Goal: Task Accomplishment & Management: Use online tool/utility

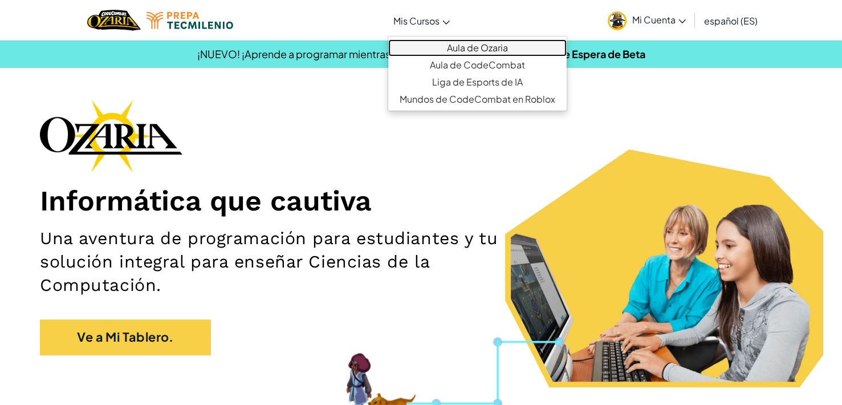
click at [475, 48] on link "Aula de Ozaria" at bounding box center [477, 47] width 178 height 17
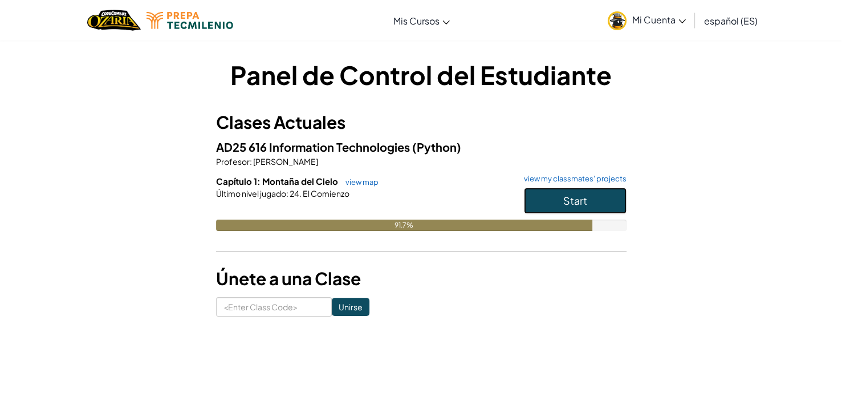
click at [604, 198] on button "Start" at bounding box center [575, 201] width 103 height 26
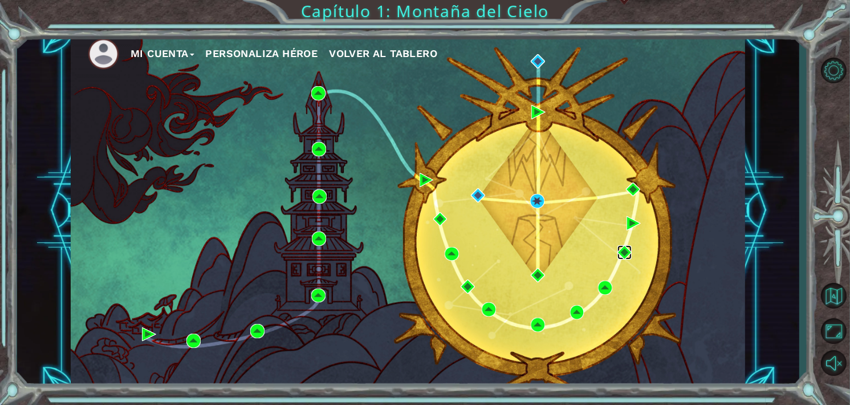
click at [624, 252] on img at bounding box center [624, 252] width 14 height 14
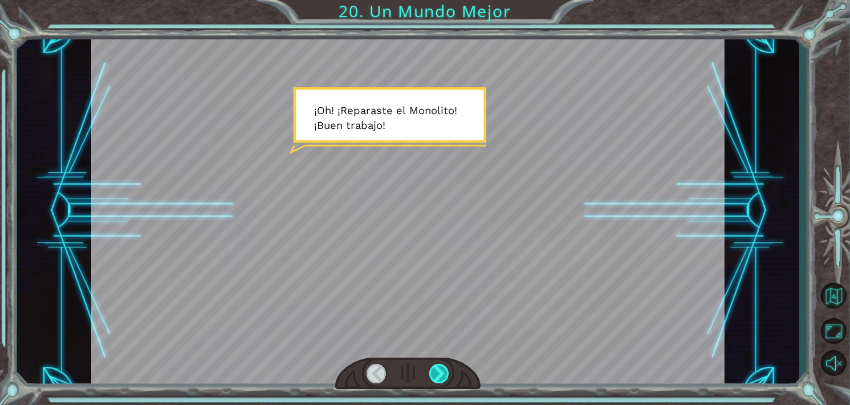
click at [446, 370] on div at bounding box center [439, 373] width 20 height 19
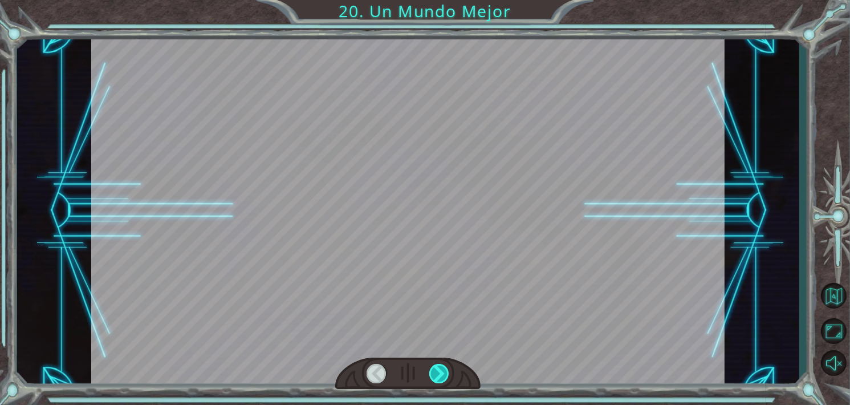
click at [446, 370] on div at bounding box center [439, 373] width 20 height 19
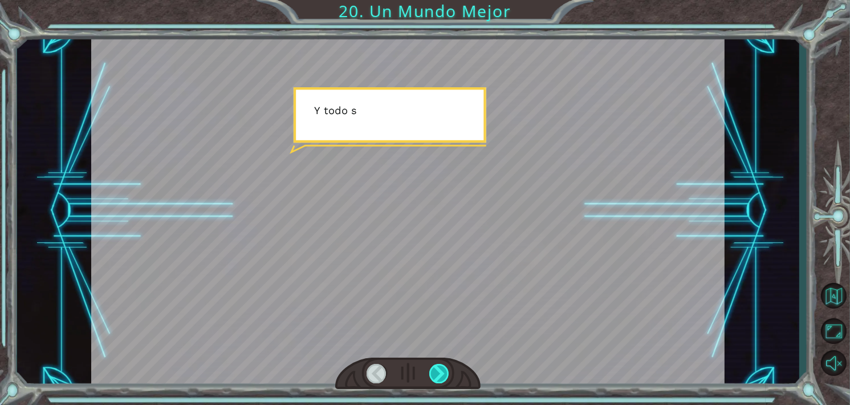
click at [444, 371] on div at bounding box center [439, 373] width 20 height 19
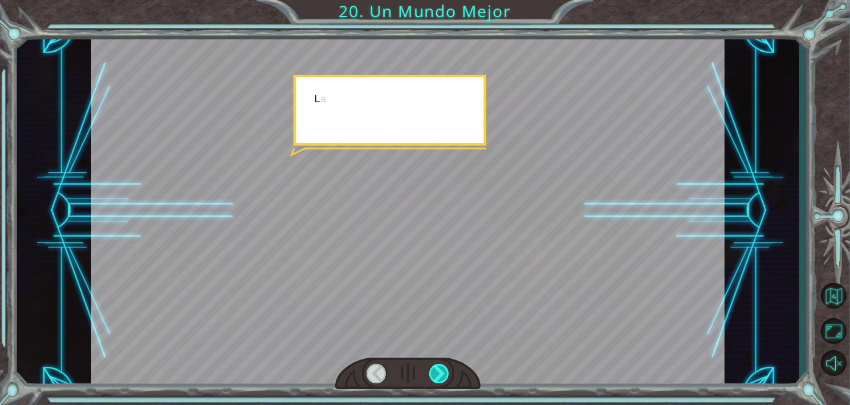
click at [444, 371] on div at bounding box center [439, 373] width 20 height 19
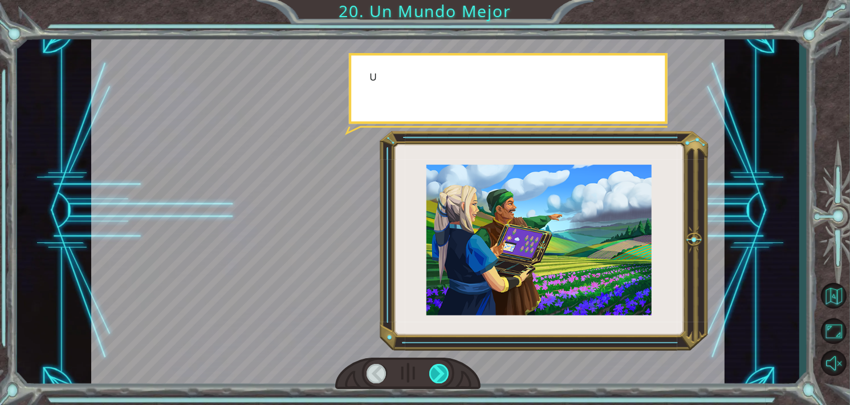
click at [442, 365] on div at bounding box center [439, 373] width 20 height 19
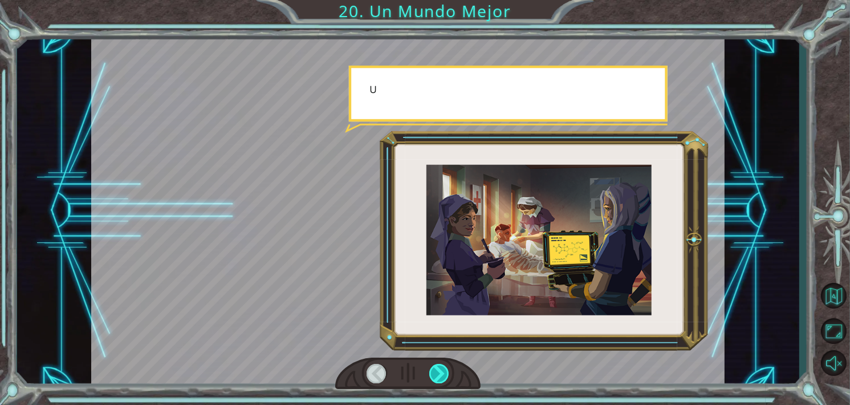
click at [442, 371] on div at bounding box center [439, 373] width 20 height 19
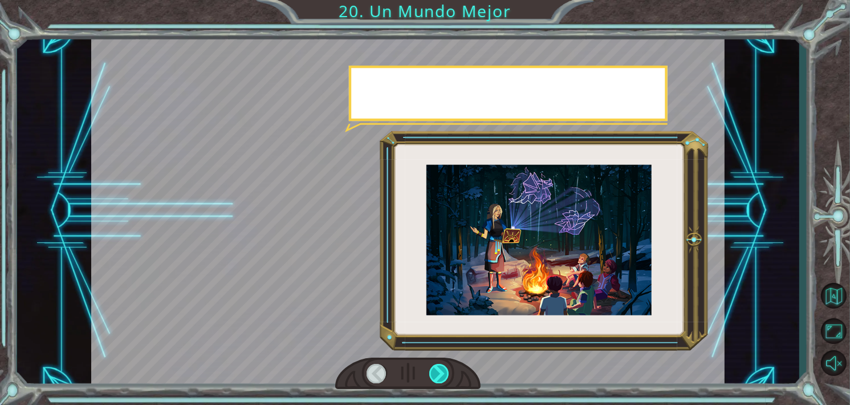
click at [442, 371] on div at bounding box center [439, 373] width 20 height 19
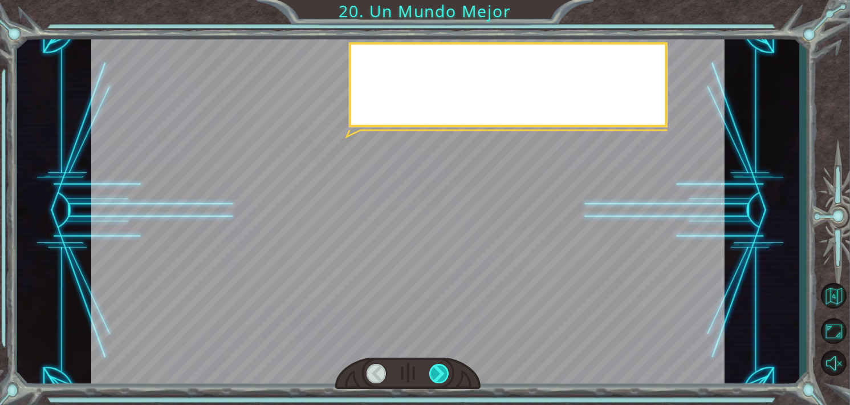
click at [442, 371] on div at bounding box center [439, 373] width 20 height 19
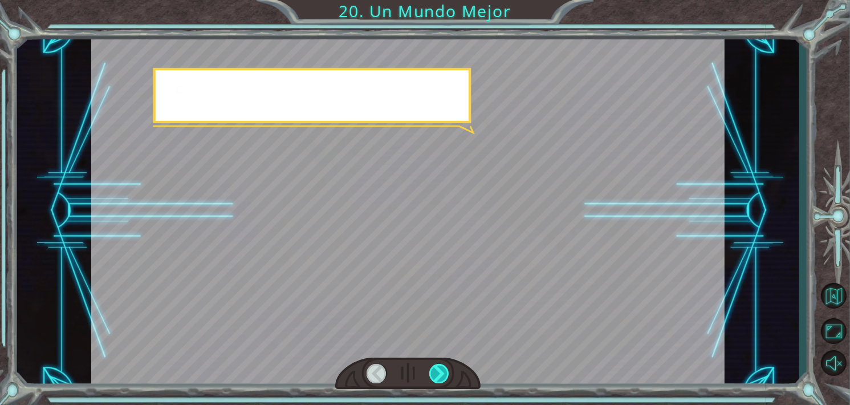
click at [442, 371] on div at bounding box center [439, 373] width 20 height 19
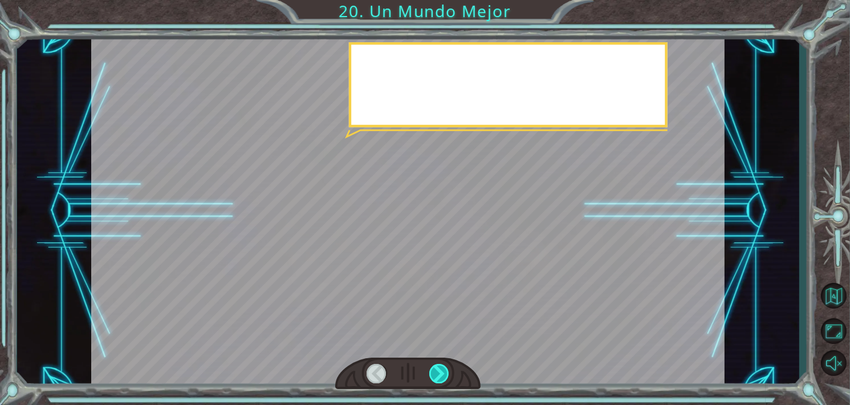
click at [442, 371] on div at bounding box center [439, 373] width 20 height 19
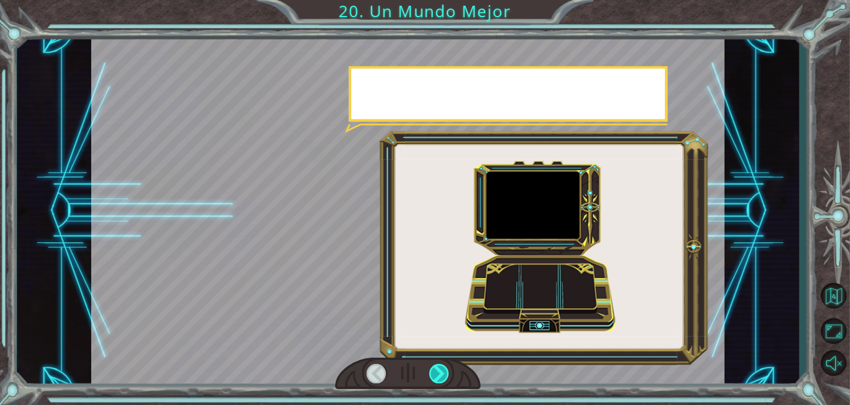
click at [442, 371] on div at bounding box center [439, 373] width 20 height 19
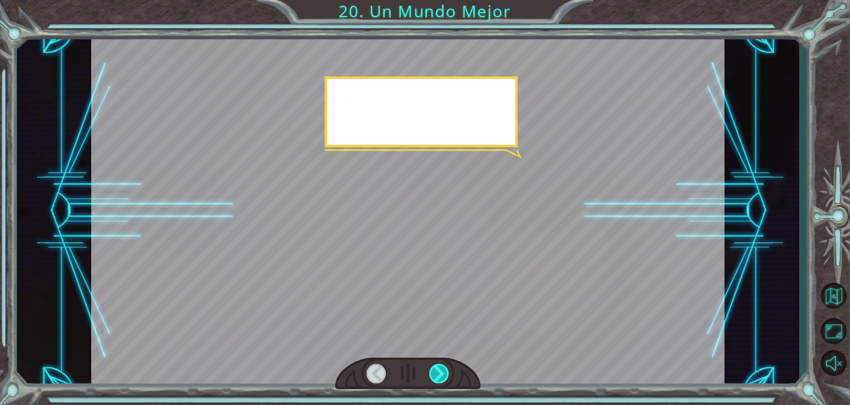
click at [442, 371] on div at bounding box center [439, 373] width 20 height 19
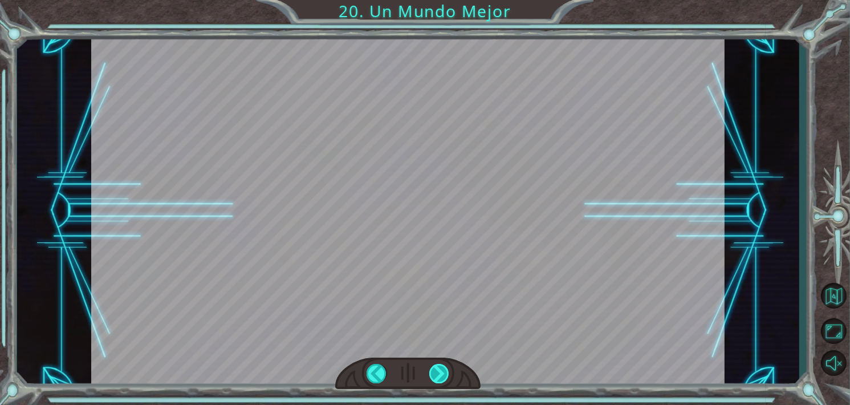
click at [442, 371] on div at bounding box center [439, 373] width 20 height 19
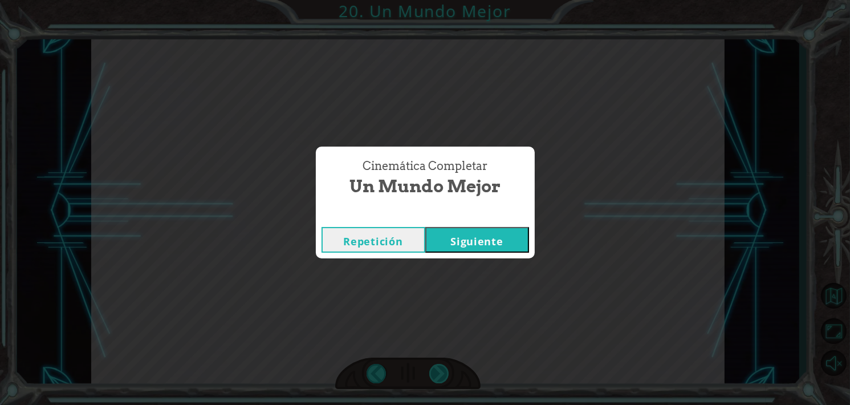
click at [442, 371] on div "Cinemática Completar Un Mundo Mejor Repetición [GEOGRAPHIC_DATA]" at bounding box center [425, 202] width 850 height 405
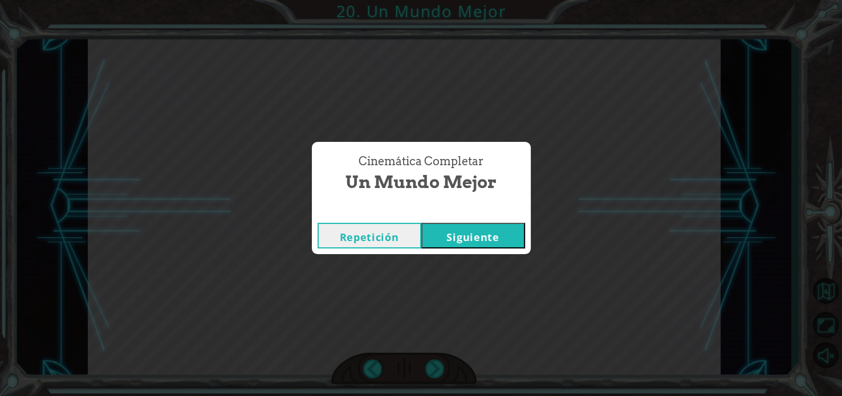
click at [442, 371] on div "Cinemática Completar Un Mundo Mejor Repetición [GEOGRAPHIC_DATA]" at bounding box center [421, 198] width 842 height 396
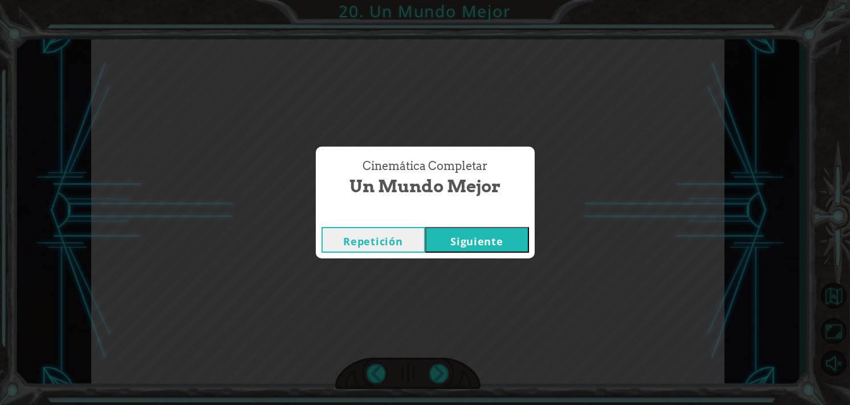
click at [389, 320] on div "Cinemática Completar Un Mundo Mejor Repetición [GEOGRAPHIC_DATA]" at bounding box center [425, 202] width 850 height 405
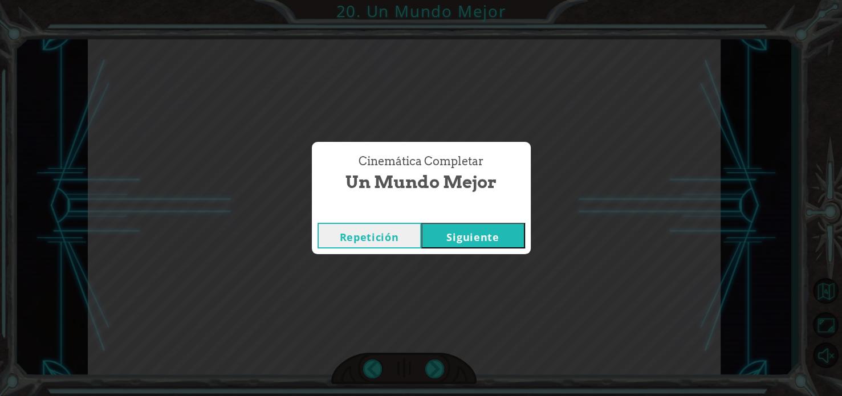
click at [471, 240] on button "Siguiente" at bounding box center [473, 236] width 104 height 26
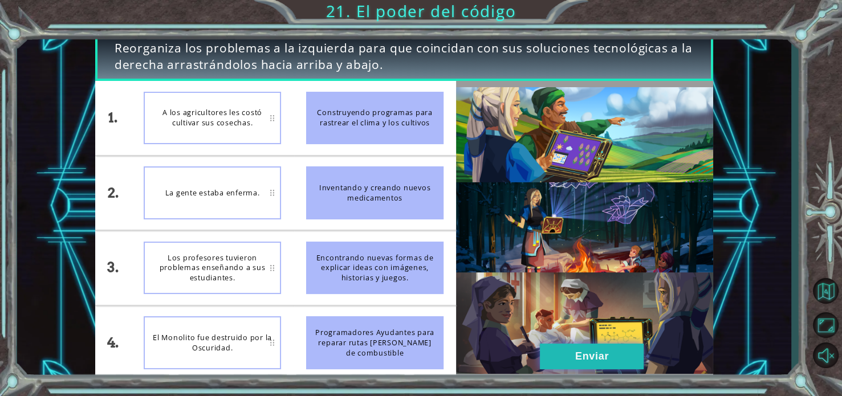
click at [594, 347] on div "1. 2. 3. 4. A los agricultores les costó cultivar sus cosechas. La gente estaba…" at bounding box center [404, 230] width 619 height 299
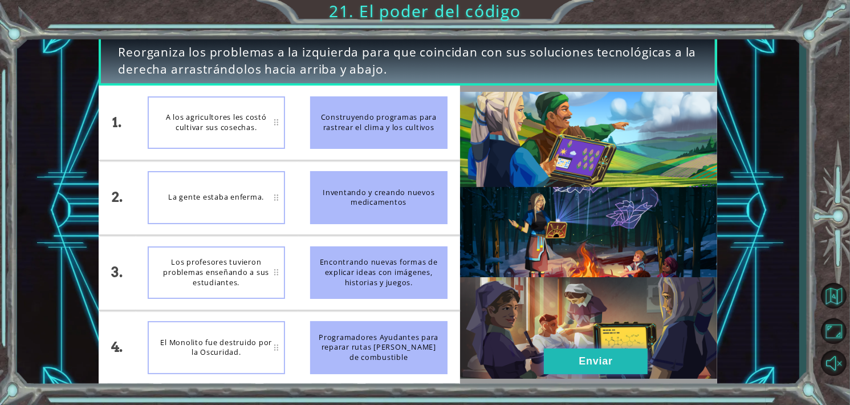
click at [606, 363] on button "Enviar" at bounding box center [596, 361] width 104 height 26
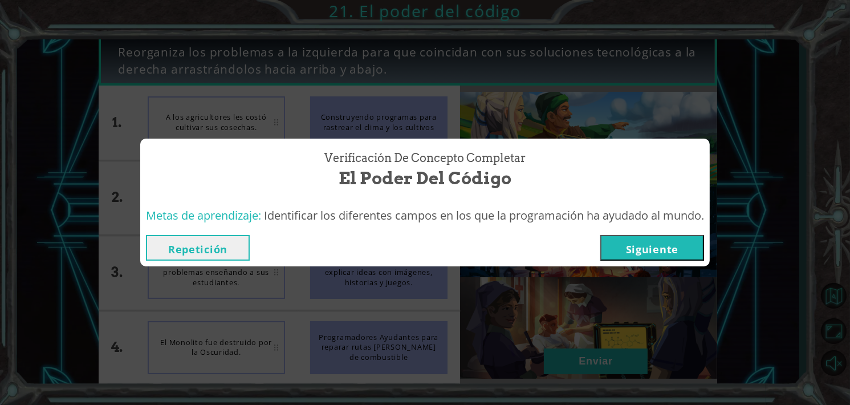
click at [672, 255] on button "Siguiente" at bounding box center [652, 248] width 104 height 26
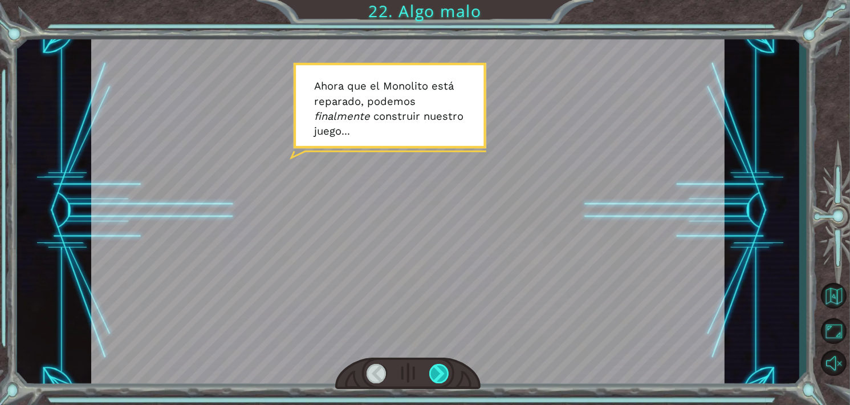
click at [441, 372] on div at bounding box center [439, 373] width 20 height 19
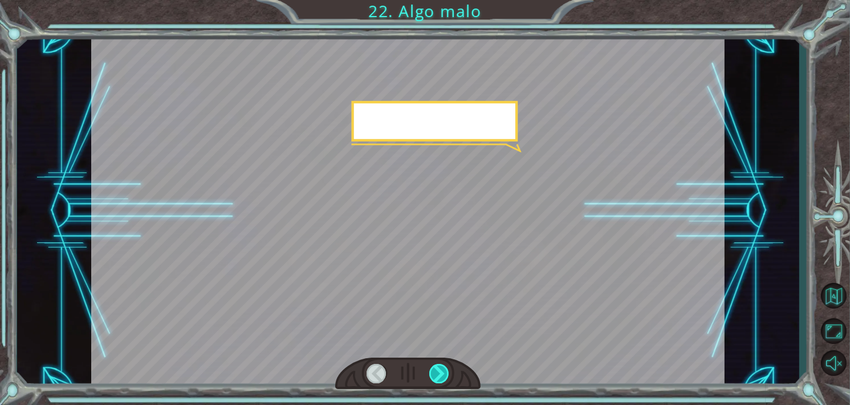
click at [441, 372] on div at bounding box center [439, 373] width 20 height 19
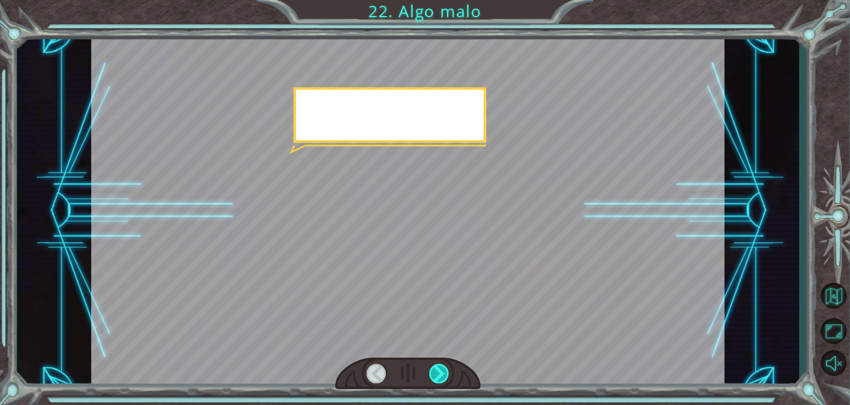
click at [441, 372] on div at bounding box center [439, 373] width 20 height 19
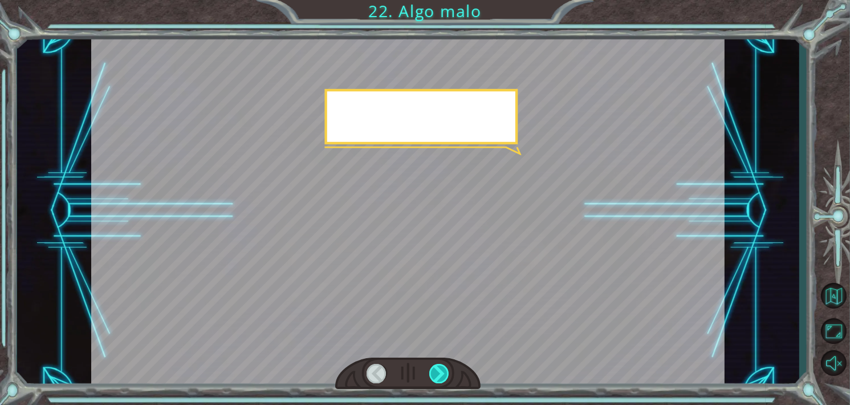
click at [441, 372] on div at bounding box center [439, 373] width 20 height 19
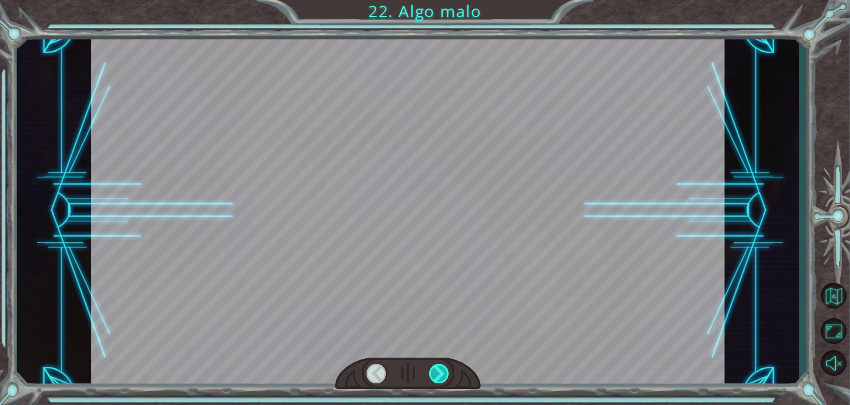
click at [441, 372] on div at bounding box center [439, 373] width 20 height 19
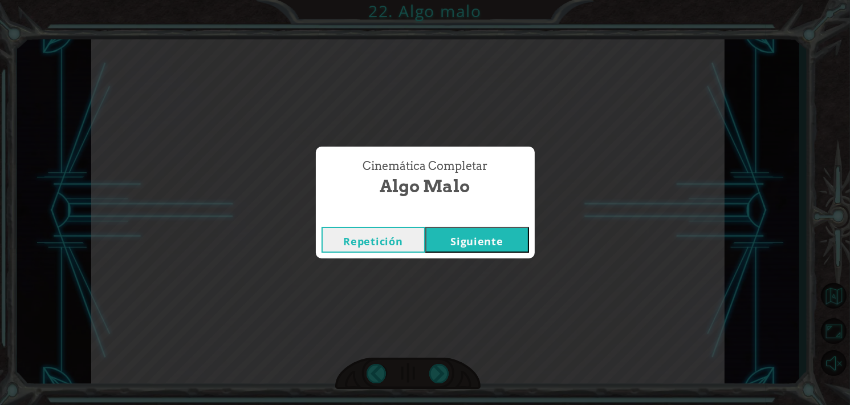
click at [494, 242] on button "Siguiente" at bounding box center [477, 240] width 104 height 26
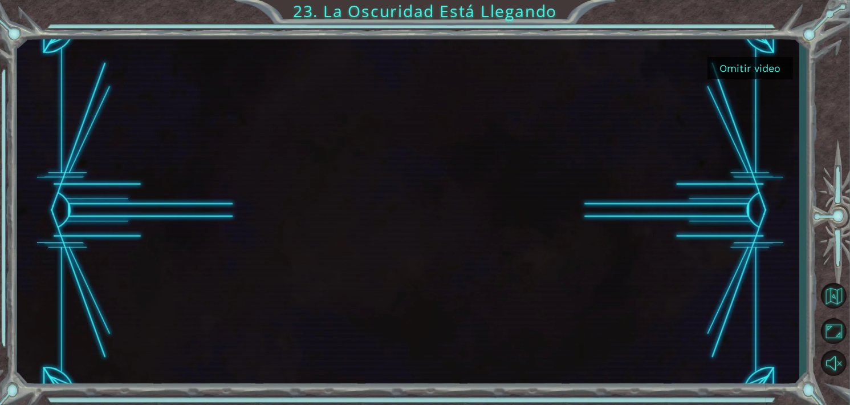
click at [752, 73] on button "Omitir video" at bounding box center [750, 68] width 86 height 22
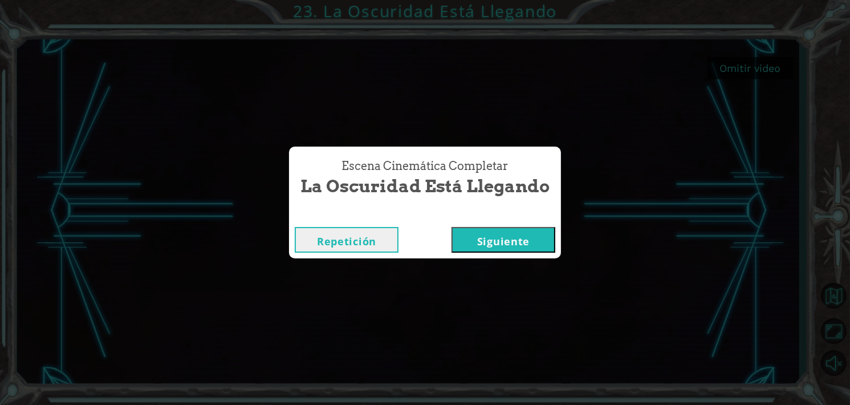
click at [501, 247] on button "Siguiente" at bounding box center [504, 240] width 104 height 26
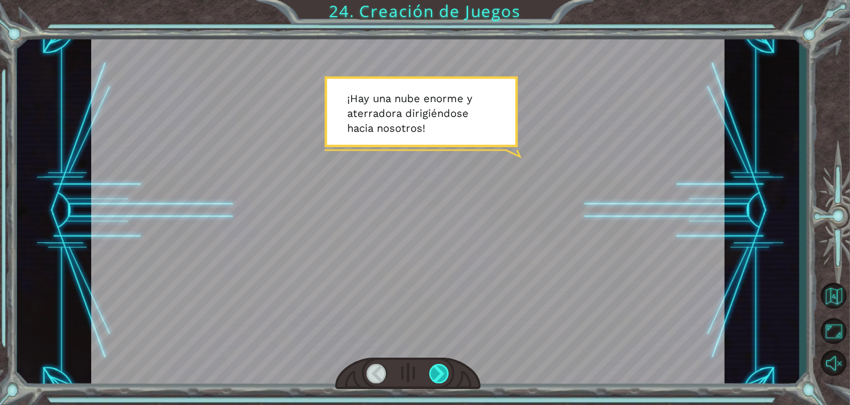
click at [440, 375] on div at bounding box center [439, 373] width 20 height 19
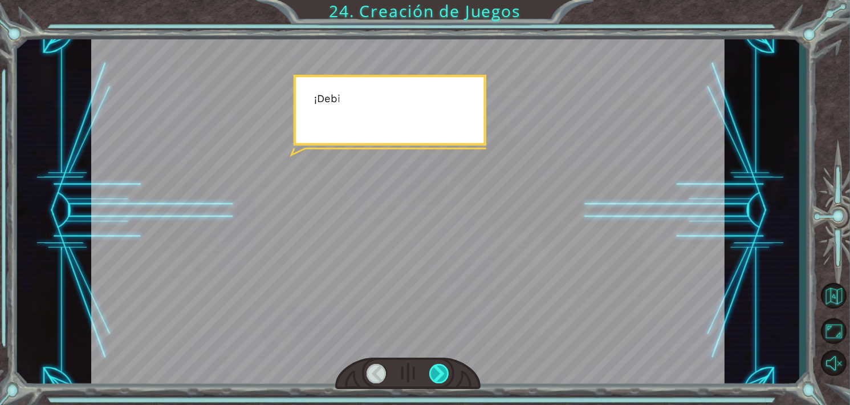
click at [440, 375] on div at bounding box center [439, 373] width 20 height 19
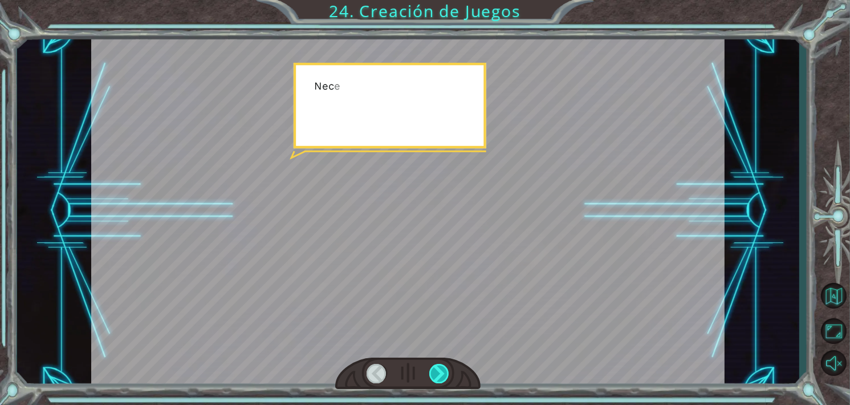
click at [440, 375] on div at bounding box center [439, 373] width 20 height 19
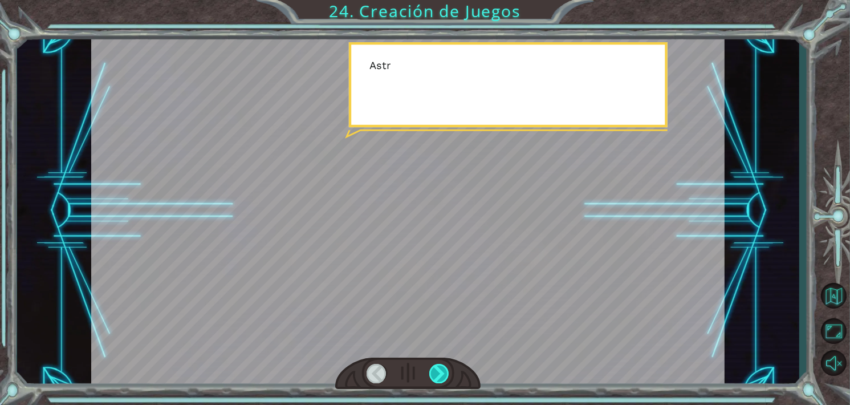
click at [440, 375] on div at bounding box center [439, 373] width 20 height 19
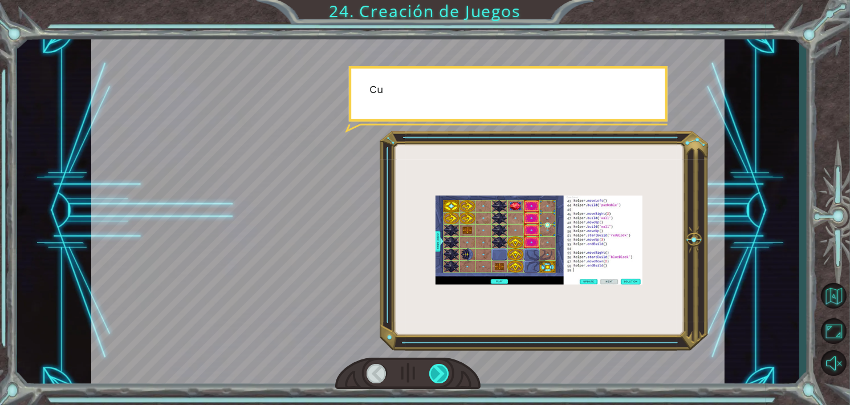
click at [440, 375] on div at bounding box center [439, 373] width 20 height 19
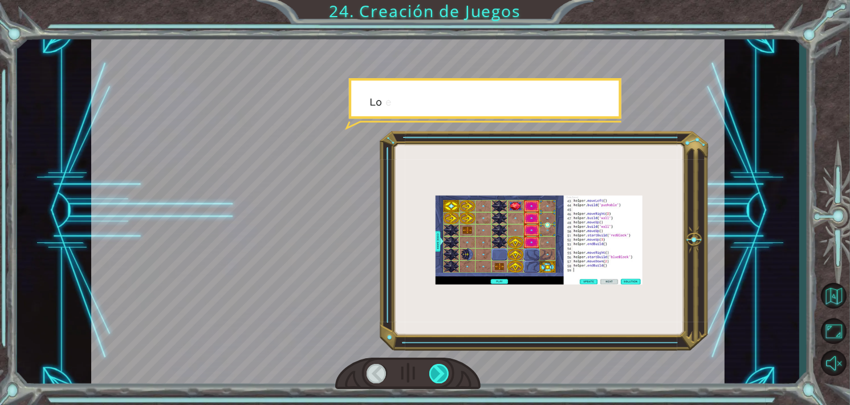
click at [440, 375] on div at bounding box center [439, 373] width 20 height 19
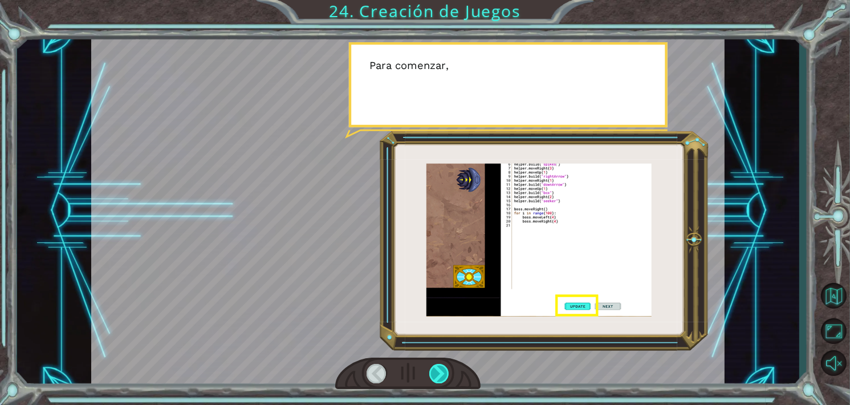
click at [440, 375] on div at bounding box center [439, 373] width 20 height 19
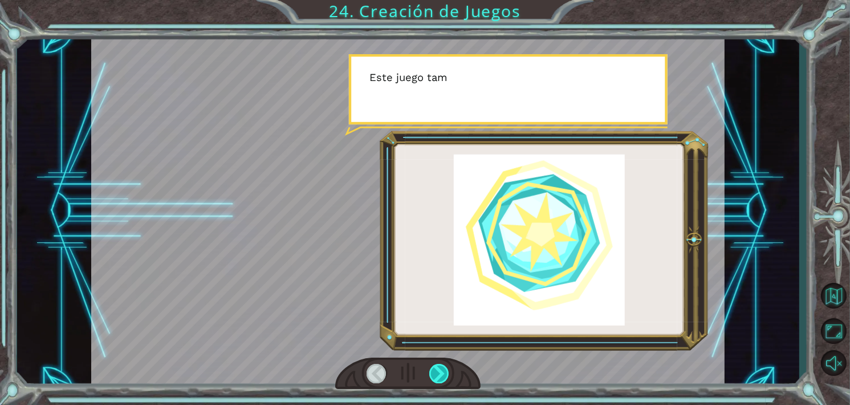
click at [440, 375] on div at bounding box center [439, 373] width 20 height 19
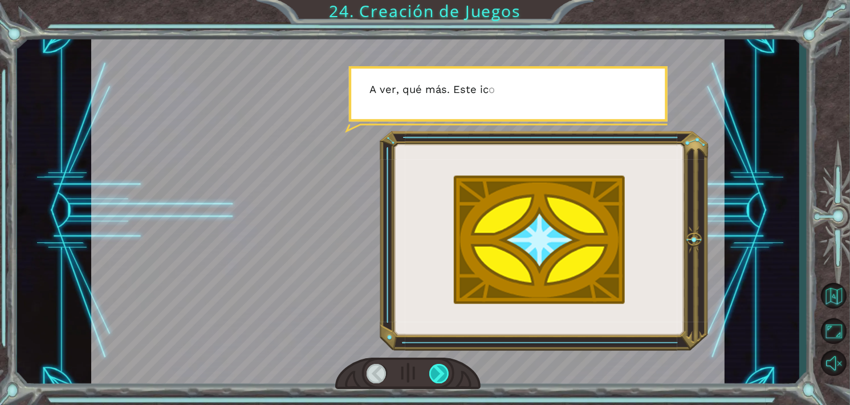
click at [440, 375] on div at bounding box center [439, 373] width 20 height 19
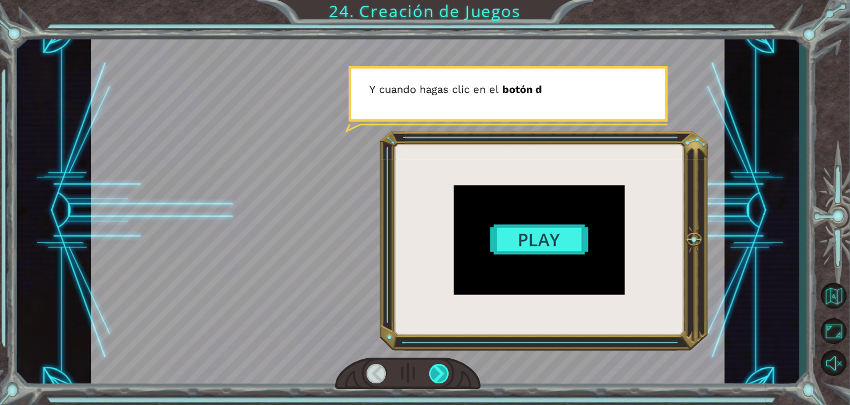
click at [440, 375] on div at bounding box center [439, 373] width 20 height 19
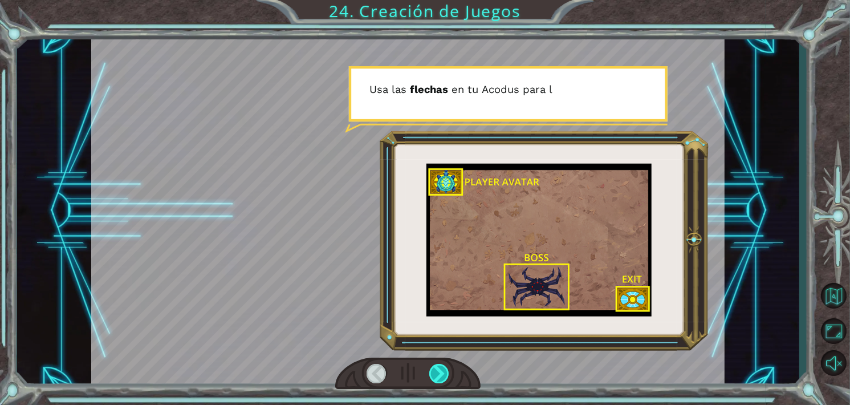
click at [440, 375] on div at bounding box center [439, 373] width 20 height 19
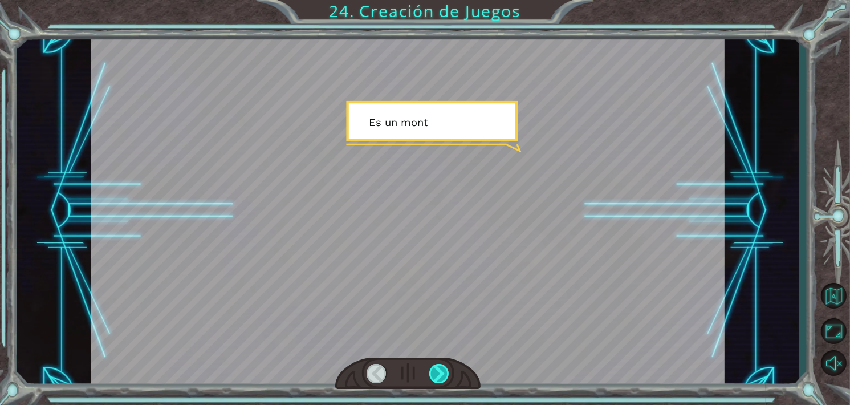
click at [440, 375] on div at bounding box center [439, 373] width 20 height 19
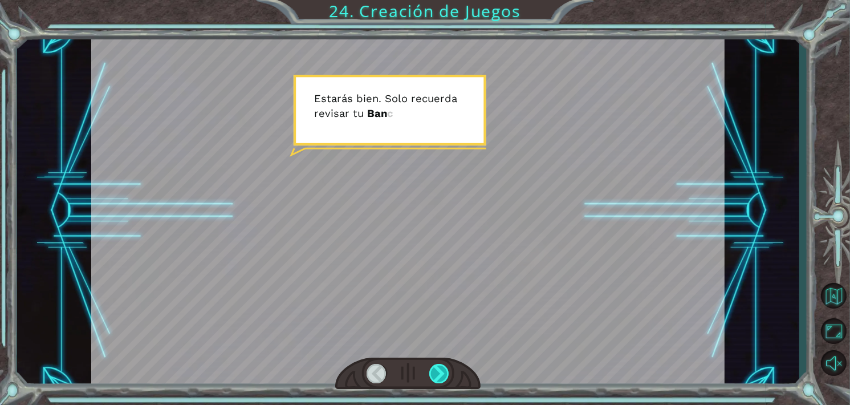
click at [440, 375] on div at bounding box center [439, 373] width 20 height 19
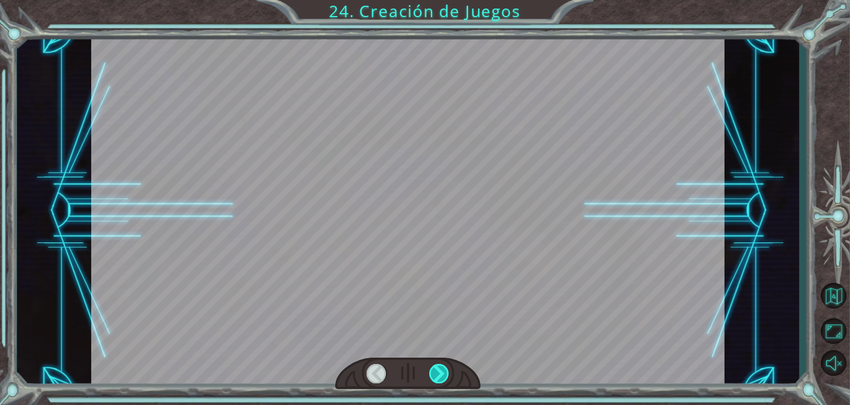
click at [440, 375] on div at bounding box center [439, 373] width 20 height 19
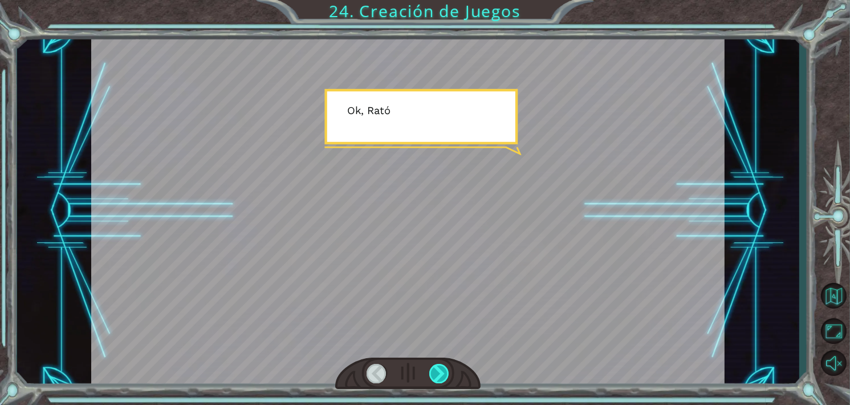
click at [440, 375] on div at bounding box center [439, 373] width 20 height 19
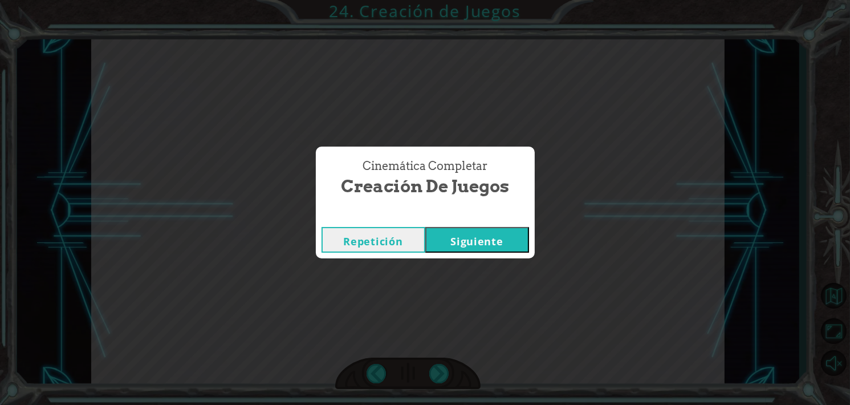
click at [471, 238] on button "Siguiente" at bounding box center [477, 240] width 104 height 26
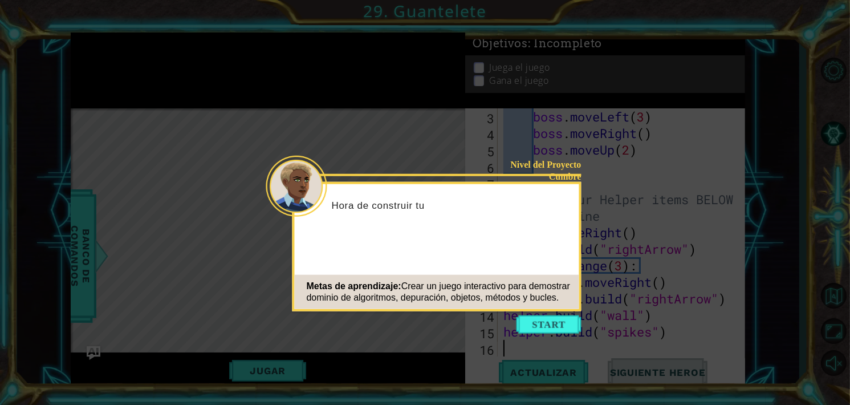
scroll to position [32, 0]
click at [535, 324] on button "Start" at bounding box center [548, 324] width 65 height 18
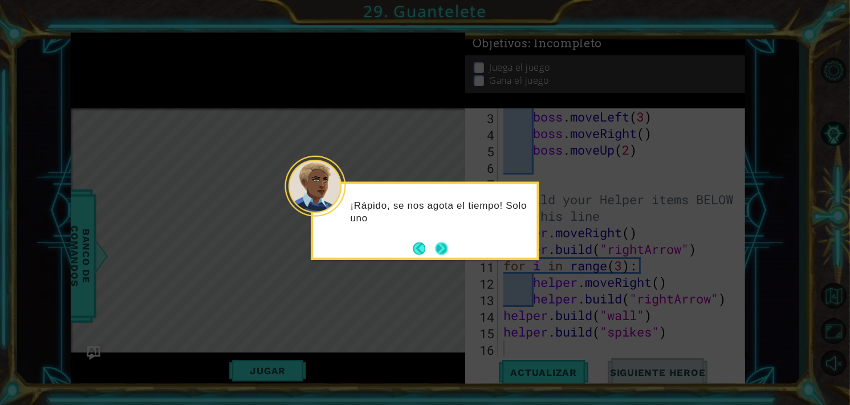
click at [444, 251] on button "Next" at bounding box center [441, 248] width 13 height 13
click at [444, 251] on button "Next" at bounding box center [442, 248] width 13 height 13
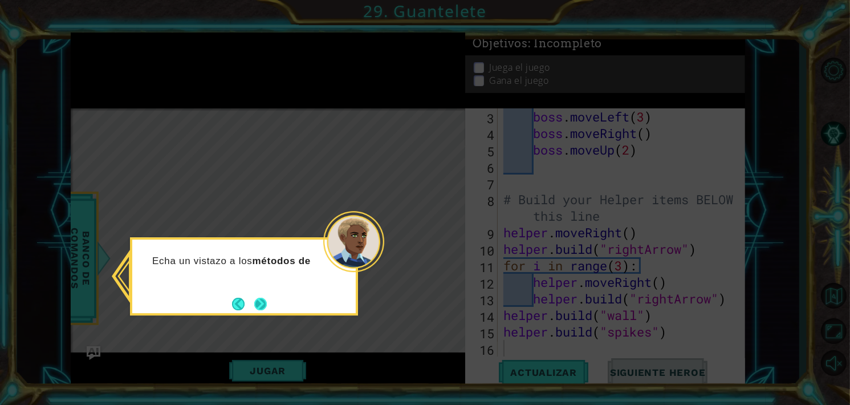
click at [262, 301] on button "Next" at bounding box center [260, 304] width 13 height 13
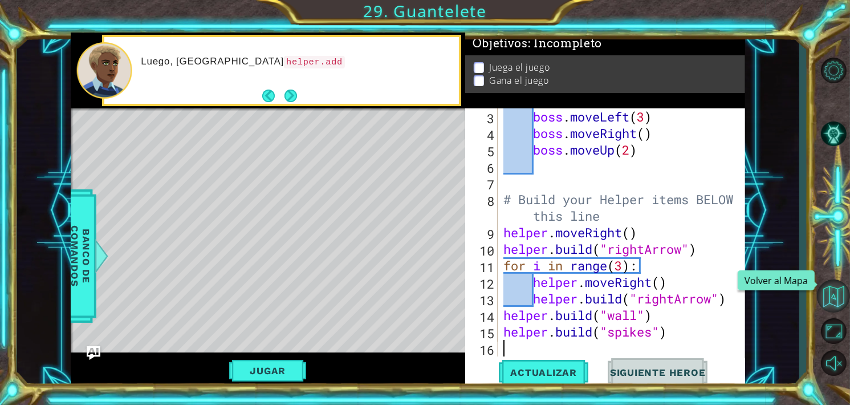
click at [830, 292] on button "Volver al Mapa" at bounding box center [833, 295] width 33 height 33
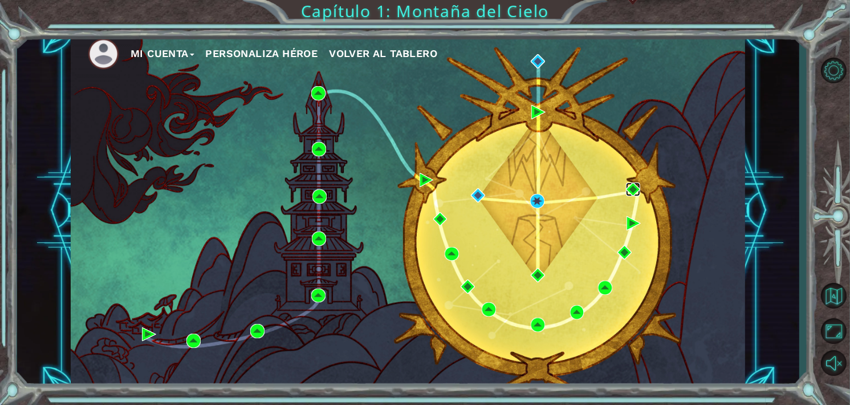
click at [632, 187] on img at bounding box center [633, 189] width 14 height 14
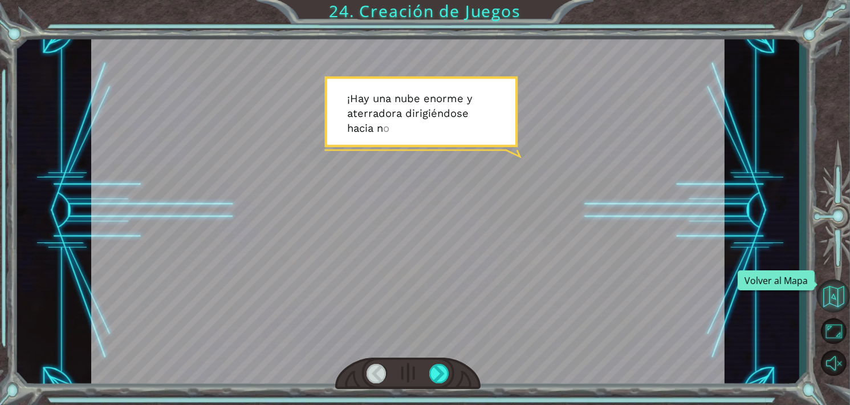
click at [841, 293] on button "Volver al Mapa" at bounding box center [833, 295] width 33 height 33
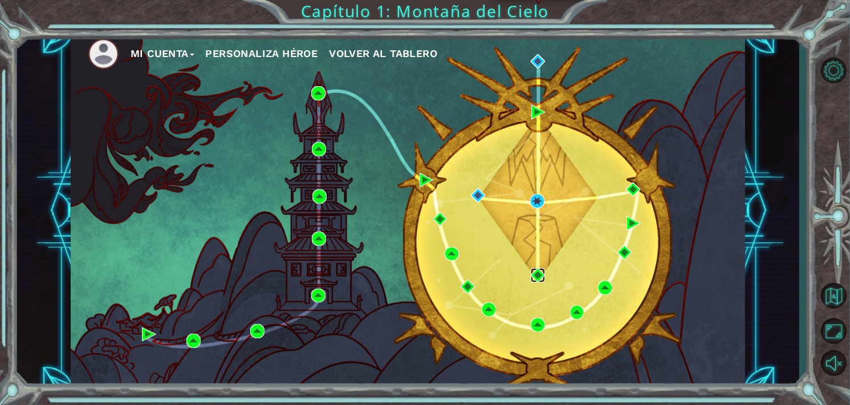
click at [543, 271] on img at bounding box center [538, 275] width 14 height 14
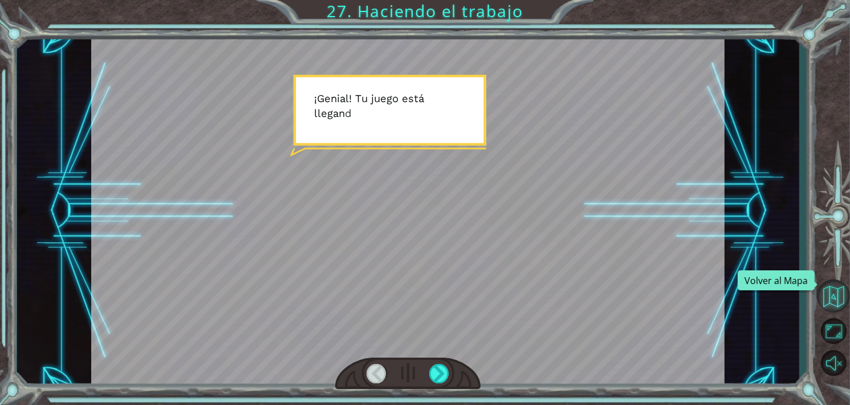
click at [829, 303] on button "Volver al Mapa" at bounding box center [833, 295] width 33 height 33
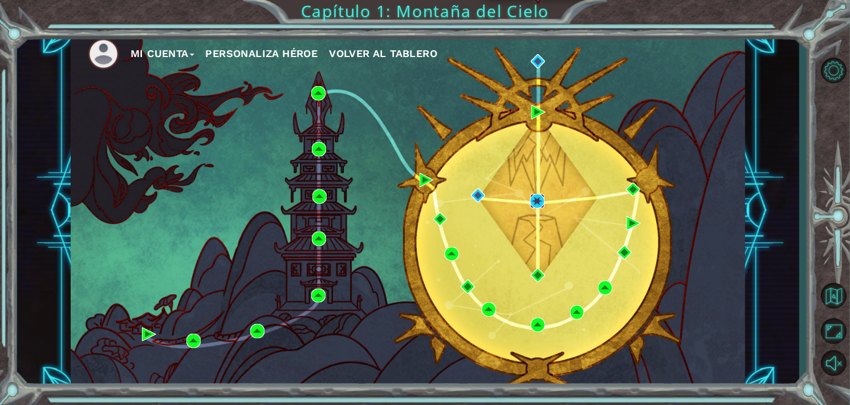
click at [538, 200] on img at bounding box center [537, 201] width 14 height 14
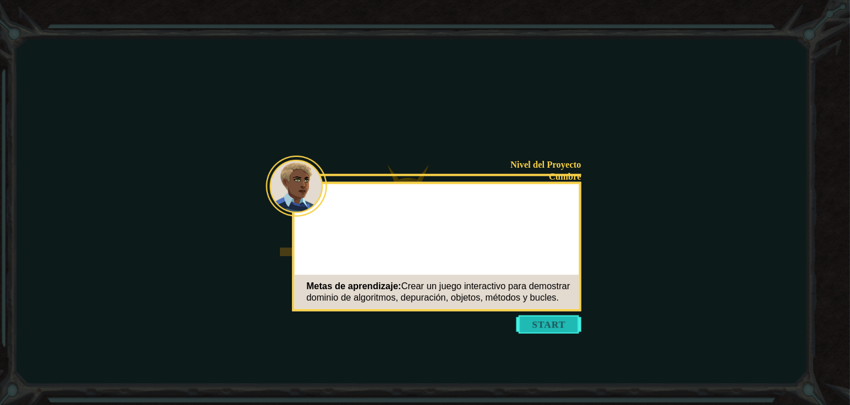
click at [554, 323] on button "Start" at bounding box center [548, 324] width 65 height 18
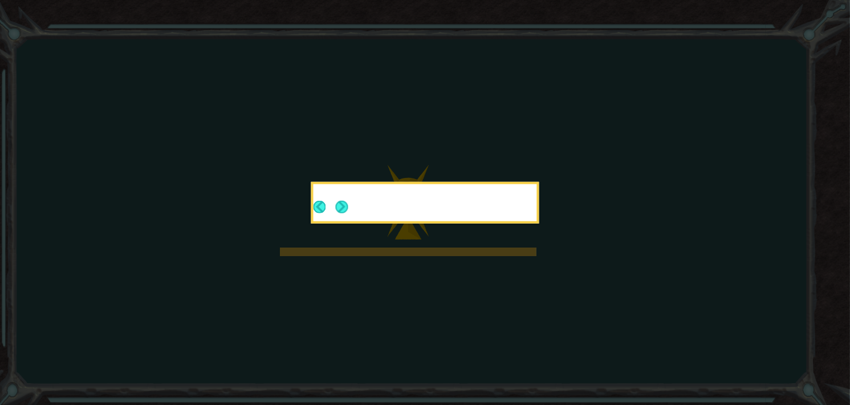
click at [340, 211] on button "Next" at bounding box center [342, 207] width 13 height 13
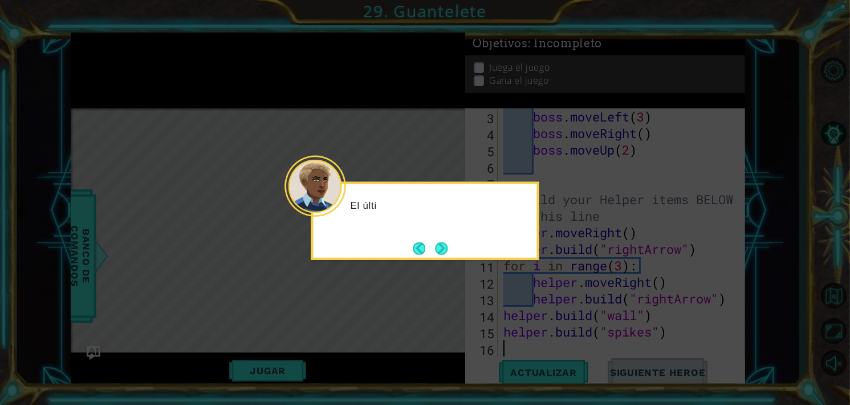
scroll to position [32, 0]
click at [800, 244] on icon at bounding box center [425, 202] width 850 height 405
click at [443, 253] on button "Next" at bounding box center [441, 248] width 13 height 13
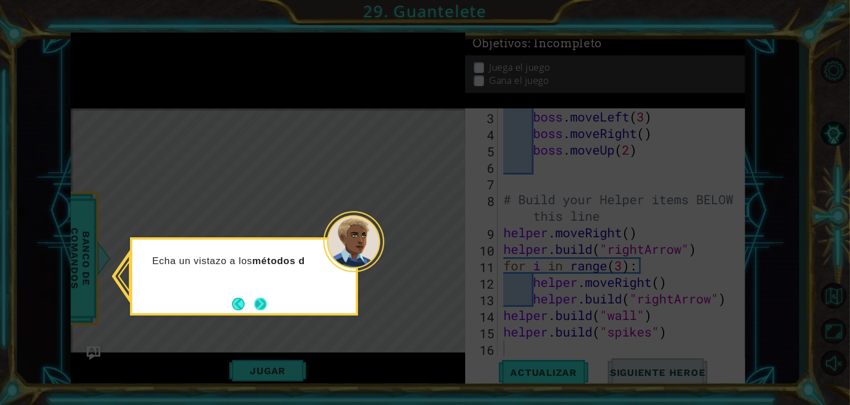
click at [254, 303] on button "Next" at bounding box center [260, 304] width 13 height 13
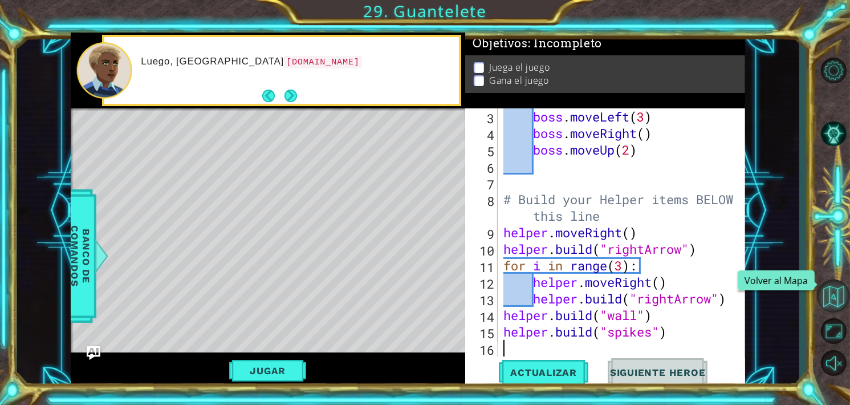
click at [839, 292] on button "Volver al Mapa" at bounding box center [833, 295] width 33 height 33
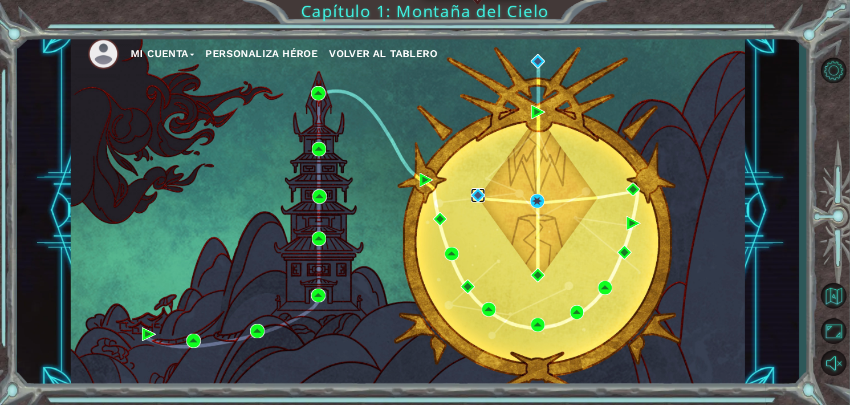
click at [474, 197] on img at bounding box center [478, 195] width 14 height 14
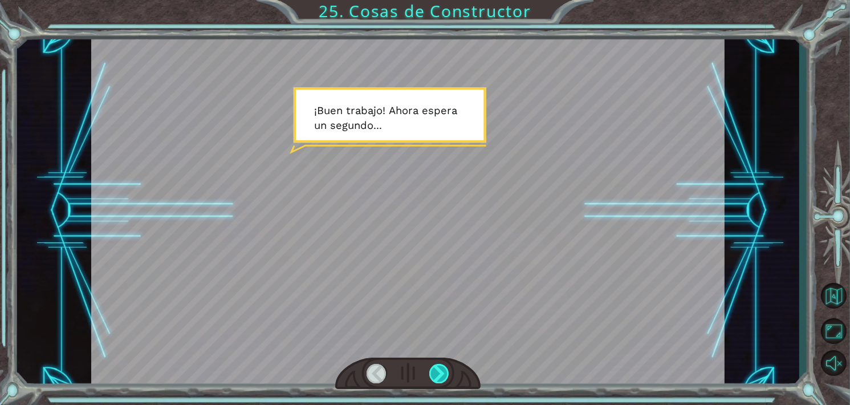
click at [437, 373] on div at bounding box center [439, 373] width 20 height 19
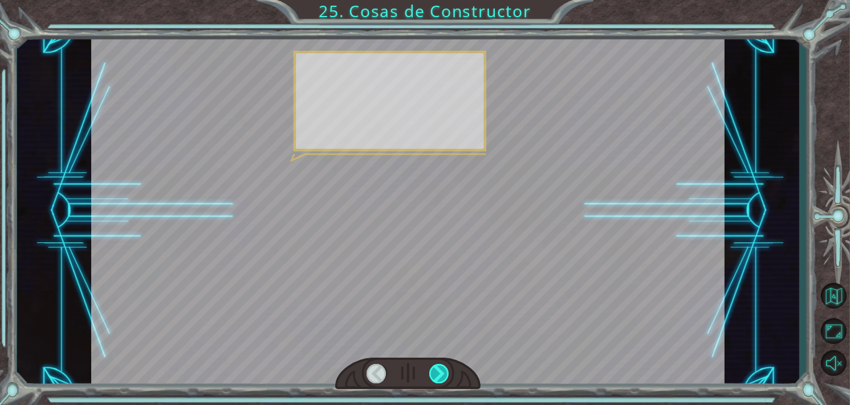
click at [437, 373] on div at bounding box center [439, 373] width 20 height 19
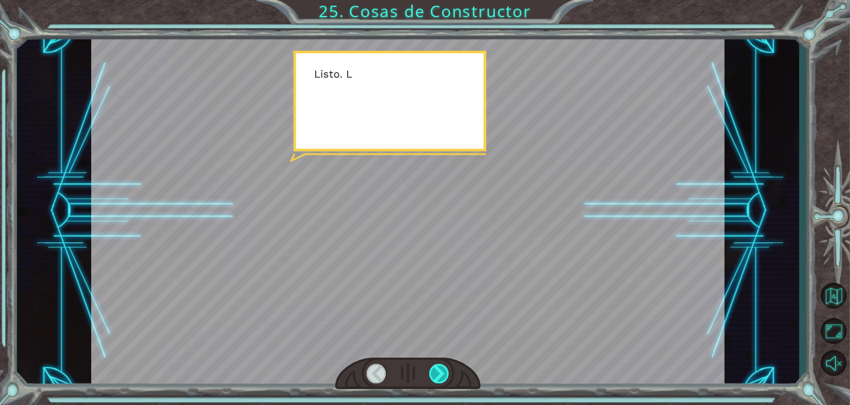
click at [437, 373] on div at bounding box center [439, 373] width 20 height 19
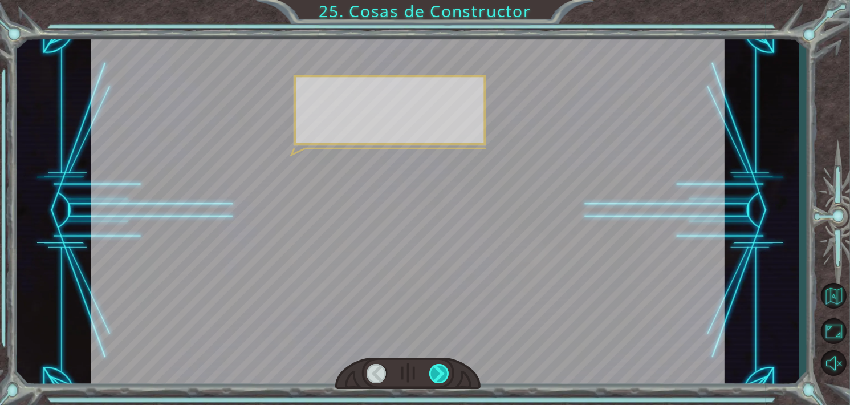
click at [437, 373] on div at bounding box center [439, 373] width 20 height 19
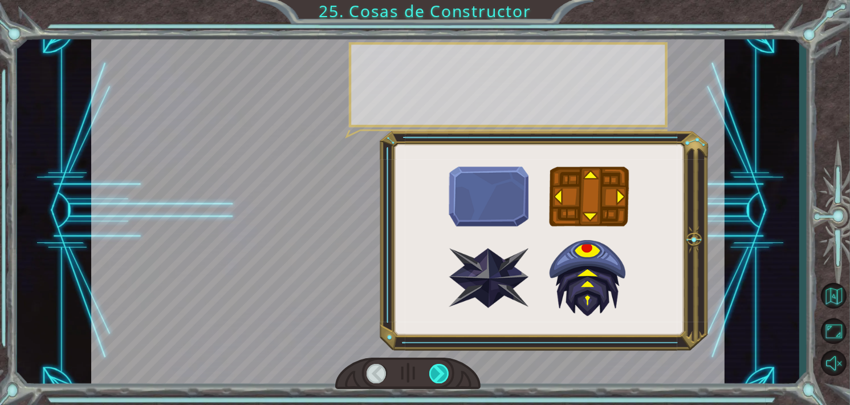
click at [437, 373] on div at bounding box center [439, 373] width 20 height 19
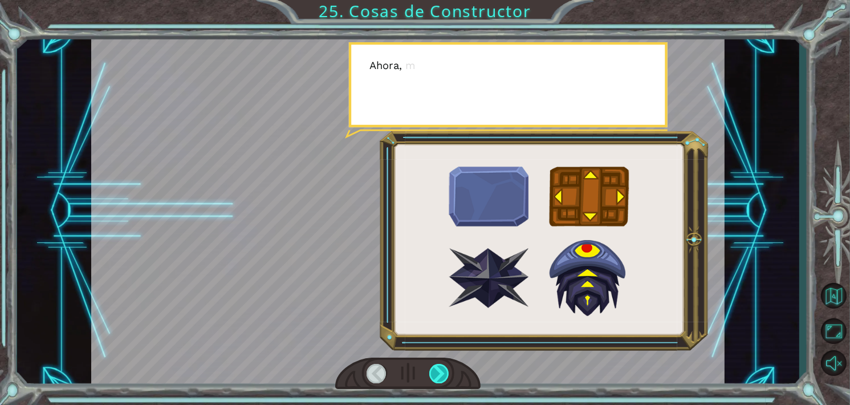
click at [437, 373] on div at bounding box center [439, 373] width 20 height 19
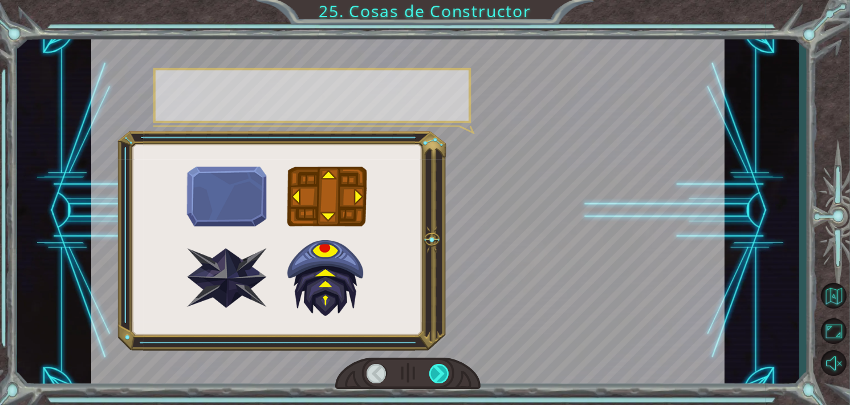
click at [437, 373] on div at bounding box center [439, 373] width 20 height 19
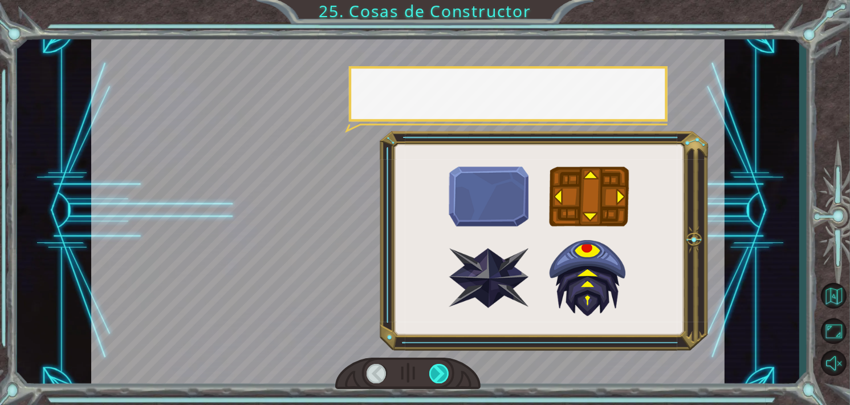
click at [437, 373] on div at bounding box center [439, 373] width 20 height 19
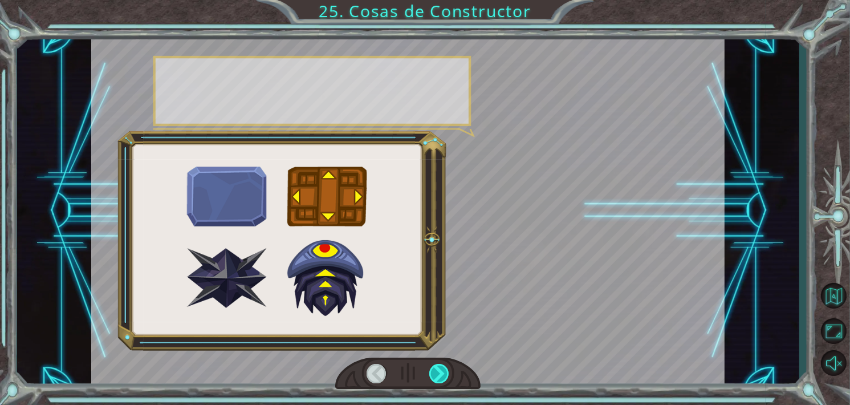
click at [437, 373] on div at bounding box center [439, 373] width 20 height 19
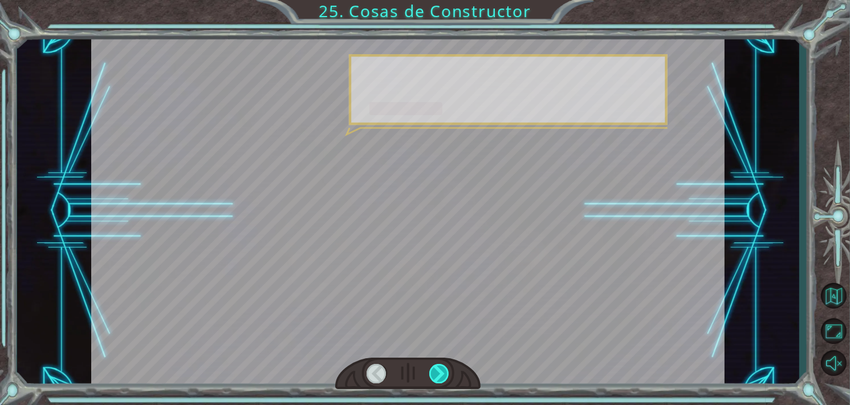
click at [437, 373] on div at bounding box center [439, 373] width 20 height 19
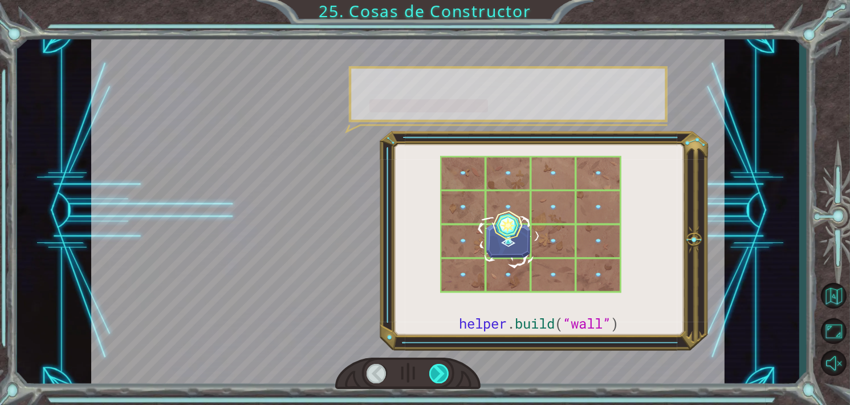
click at [437, 373] on div at bounding box center [439, 373] width 20 height 19
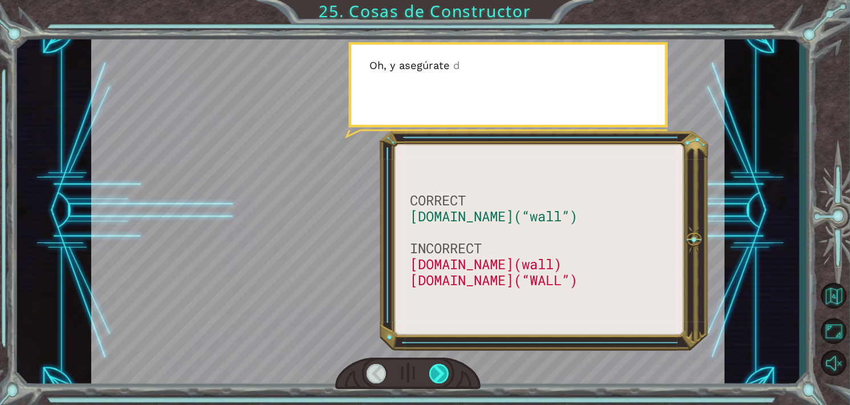
click at [437, 373] on div at bounding box center [439, 373] width 20 height 19
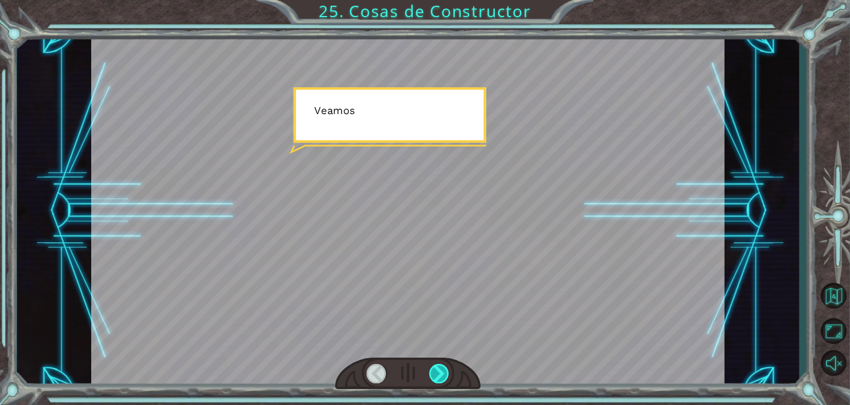
click at [437, 373] on div at bounding box center [439, 373] width 20 height 19
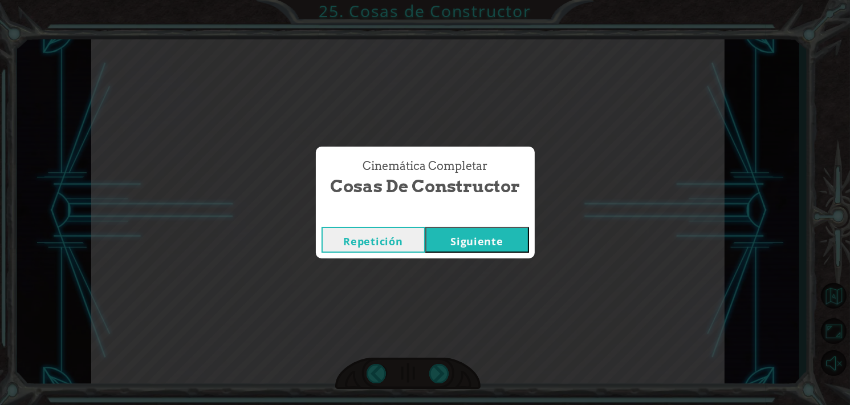
click at [477, 238] on button "Siguiente" at bounding box center [477, 240] width 104 height 26
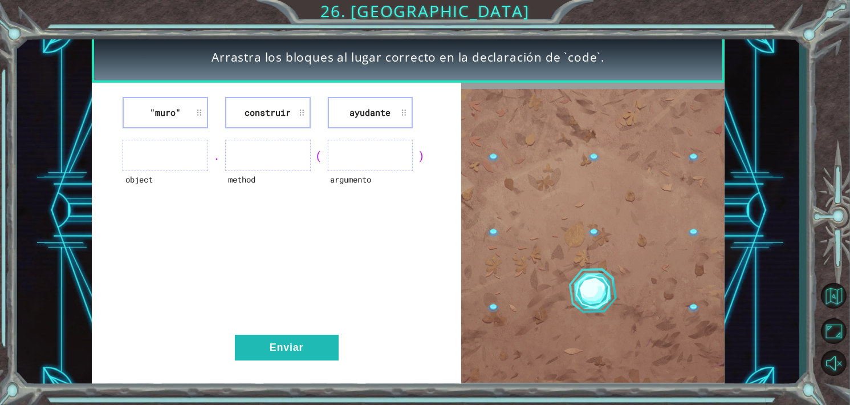
click at [185, 109] on li ""muro"" at bounding box center [166, 112] width 86 height 31
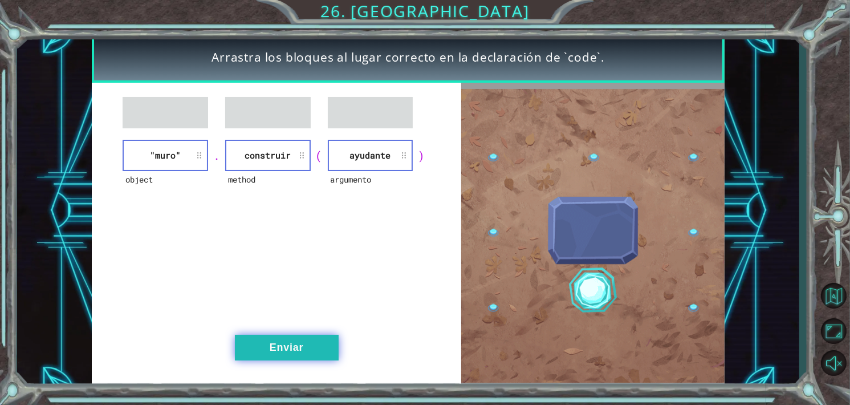
click at [300, 347] on button "Enviar" at bounding box center [287, 348] width 104 height 26
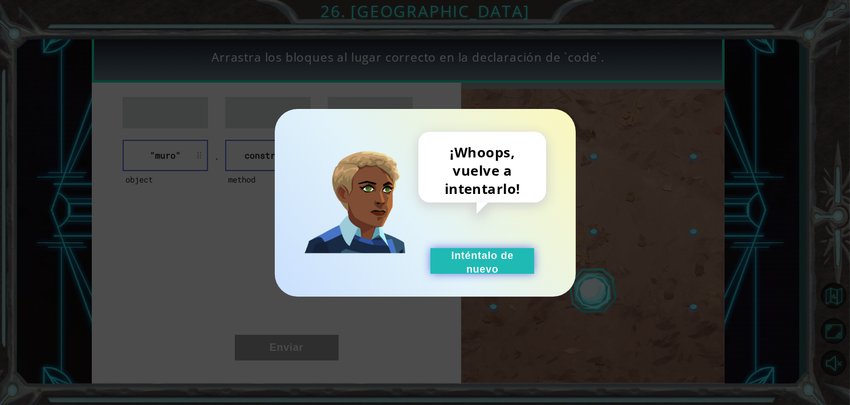
click at [486, 269] on button "Inténtalo de nuevo" at bounding box center [482, 261] width 104 height 26
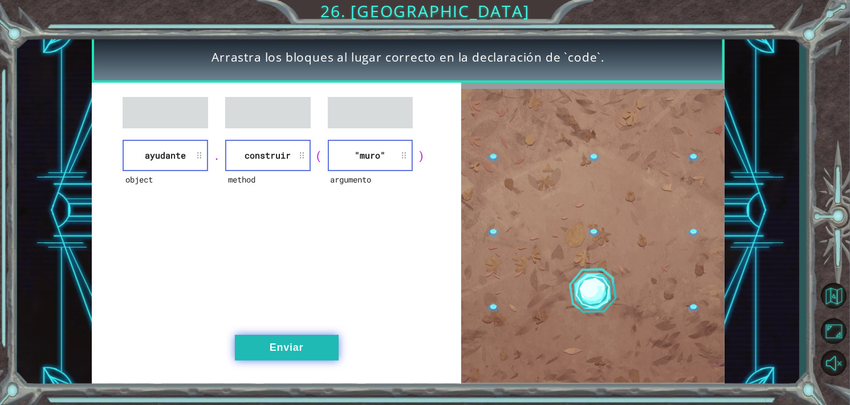
click at [300, 336] on button "Enviar" at bounding box center [287, 348] width 104 height 26
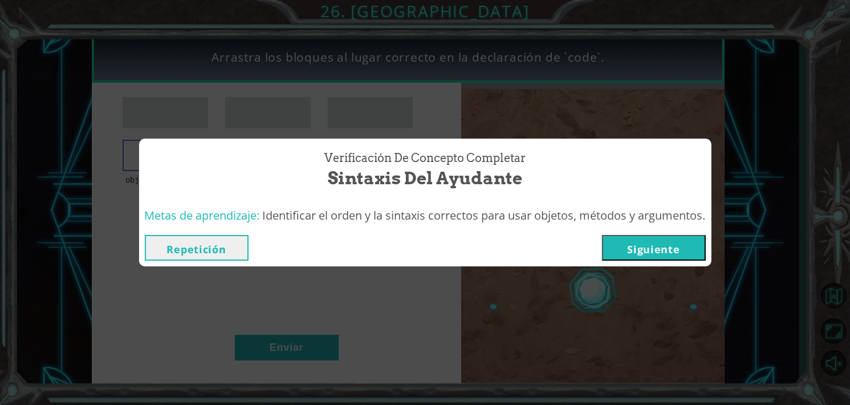
click at [649, 243] on button "Siguiente" at bounding box center [654, 248] width 104 height 26
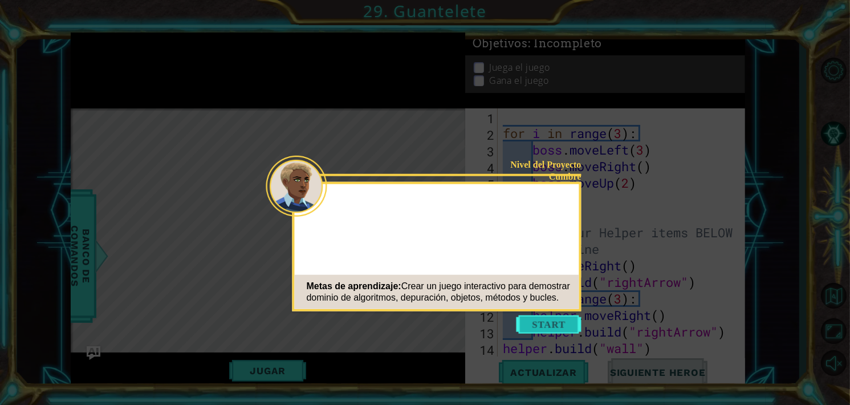
click at [545, 318] on button "Start" at bounding box center [548, 324] width 65 height 18
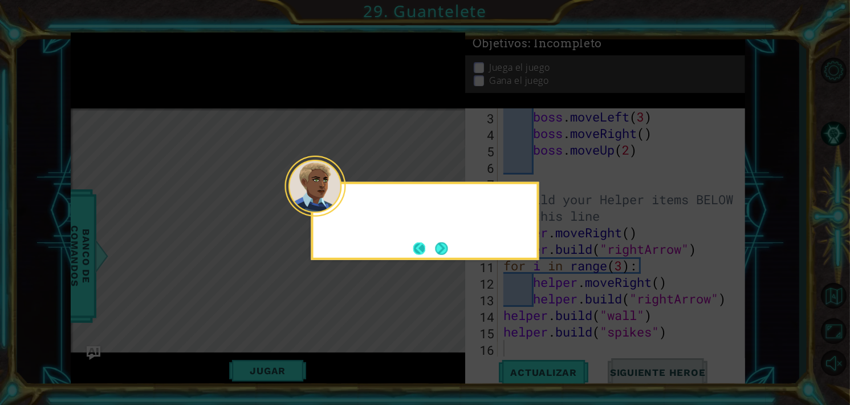
scroll to position [32, 0]
click at [439, 250] on button "Next" at bounding box center [442, 248] width 13 height 13
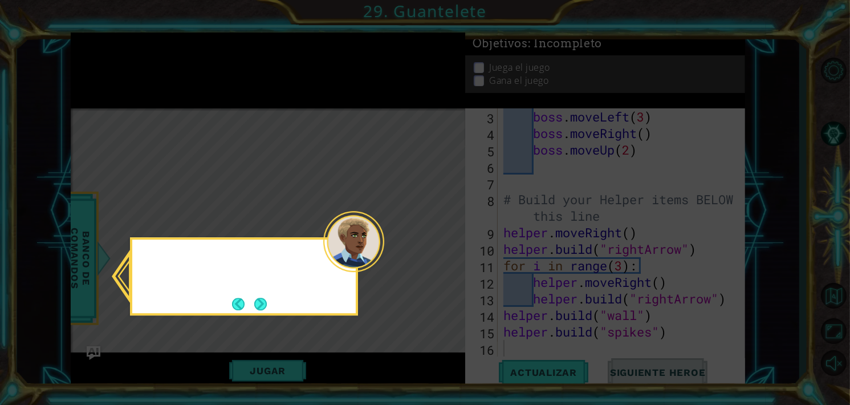
click at [439, 250] on icon at bounding box center [425, 202] width 850 height 405
click at [258, 307] on button "Next" at bounding box center [260, 304] width 13 height 13
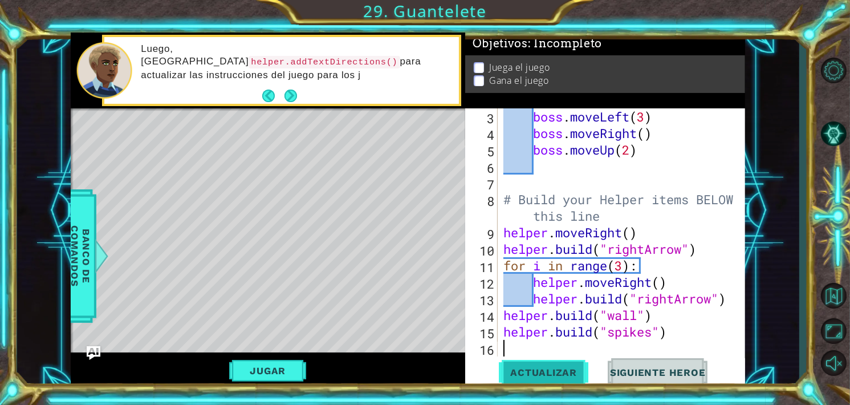
click at [540, 369] on span "Actualizar" at bounding box center [544, 372] width 90 height 11
click at [274, 368] on button "Jugar" at bounding box center [267, 371] width 77 height 22
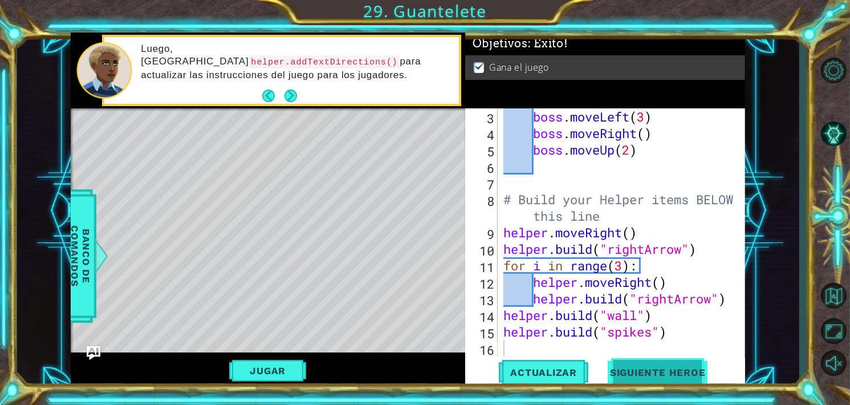
click at [668, 377] on span "Siguiente Heroe" at bounding box center [658, 374] width 119 height 11
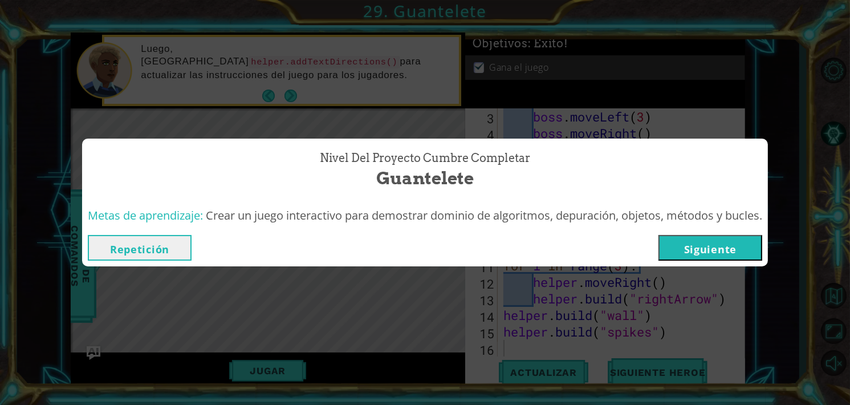
click at [717, 245] on button "Siguiente" at bounding box center [710, 248] width 104 height 26
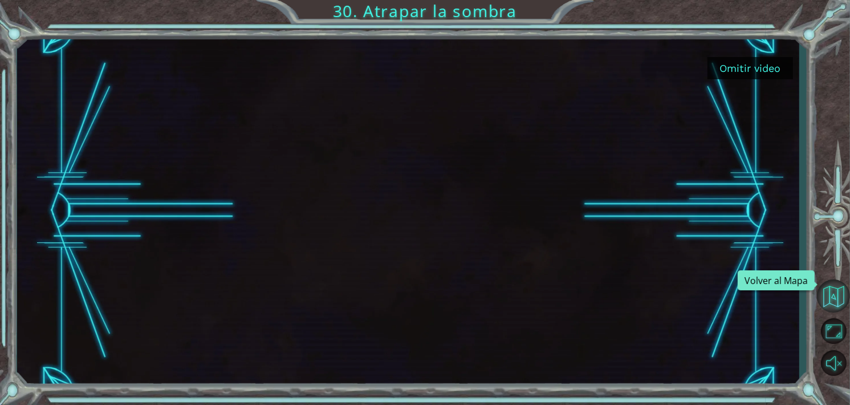
click at [830, 294] on button "Volver al Mapa" at bounding box center [833, 295] width 33 height 33
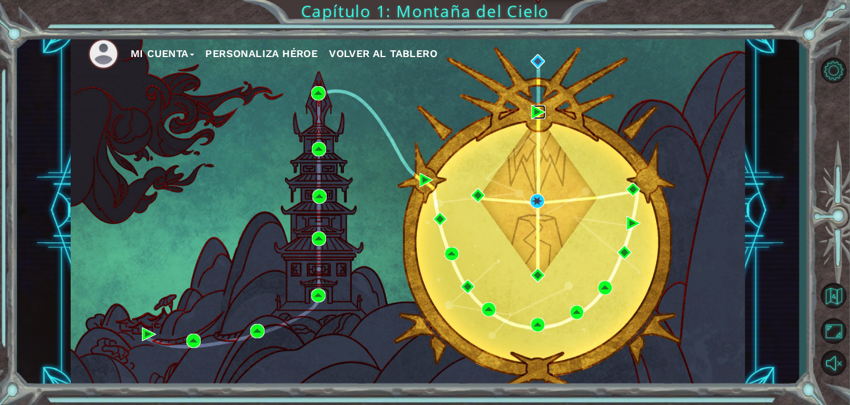
click at [538, 114] on img at bounding box center [538, 112] width 14 height 14
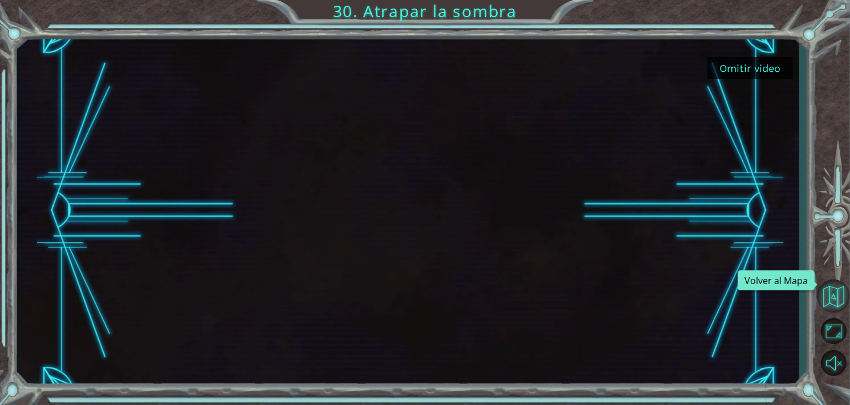
click at [841, 302] on button "Volver al Mapa" at bounding box center [833, 295] width 33 height 33
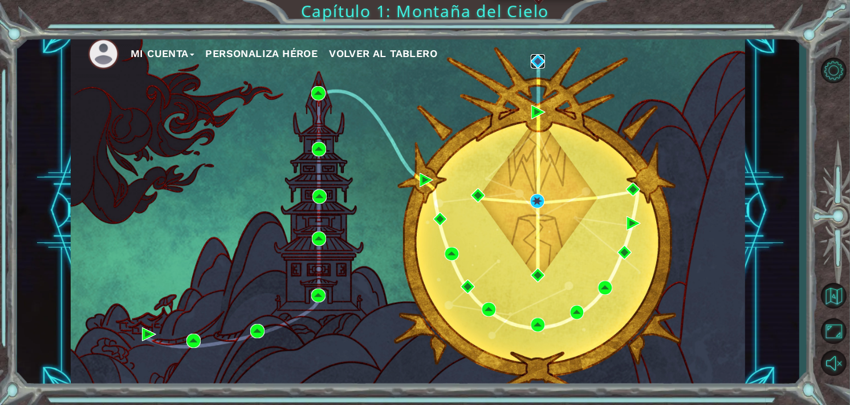
click at [535, 62] on img at bounding box center [538, 61] width 14 height 14
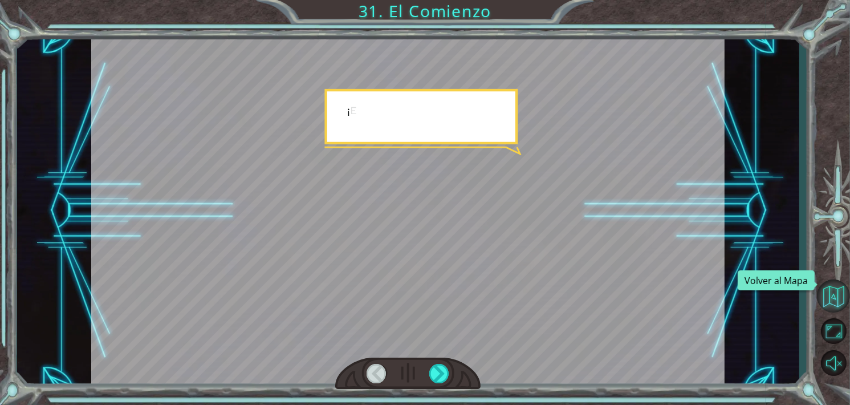
click at [836, 299] on button "Volver al Mapa" at bounding box center [833, 295] width 33 height 33
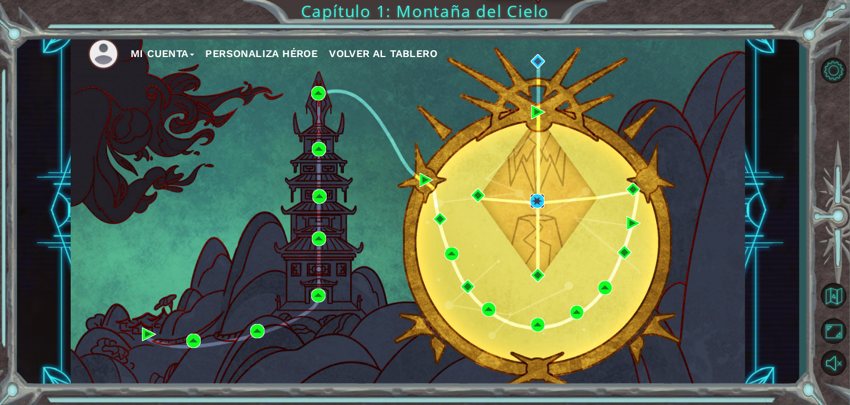
click at [536, 198] on img at bounding box center [537, 201] width 14 height 14
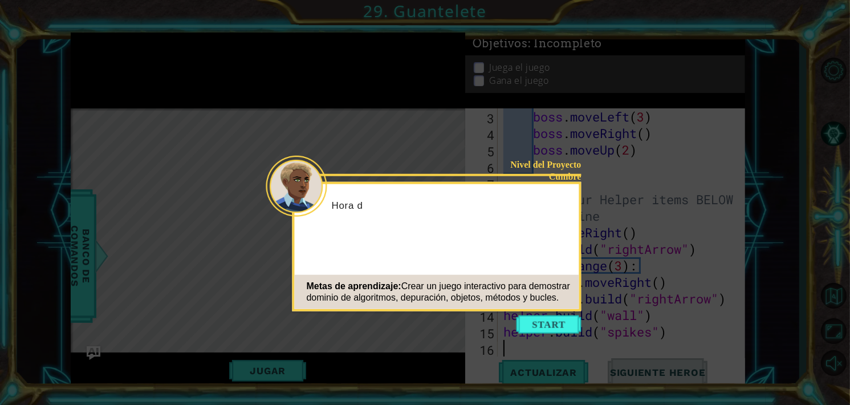
scroll to position [32, 0]
click at [553, 323] on button "Start" at bounding box center [548, 324] width 65 height 18
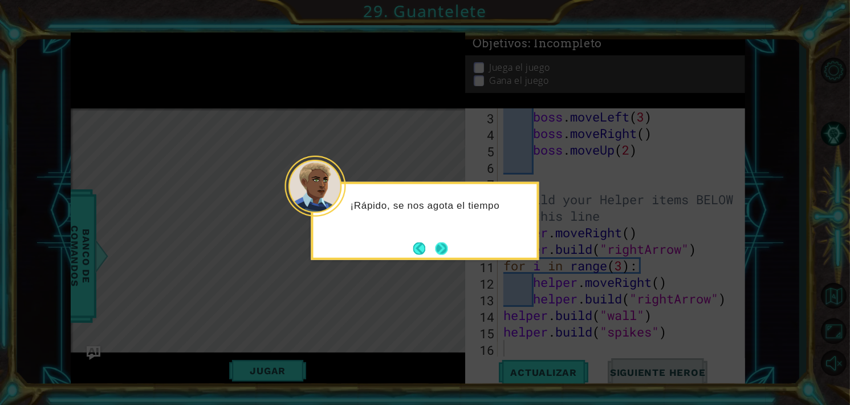
click at [440, 251] on button "Next" at bounding box center [441, 248] width 13 height 13
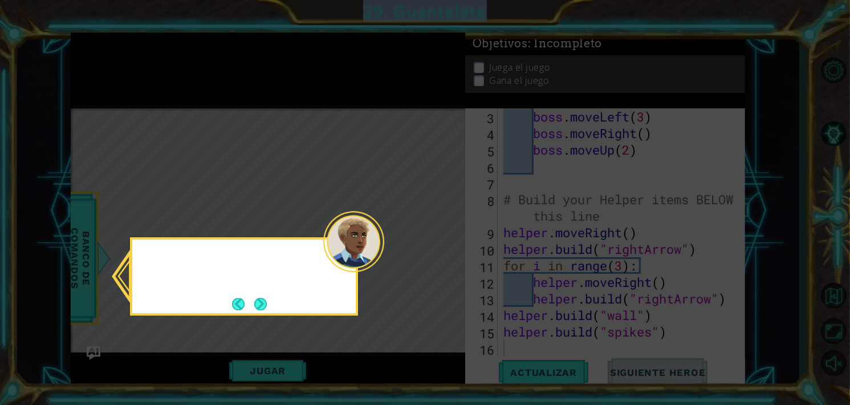
click at [440, 251] on icon at bounding box center [425, 202] width 850 height 405
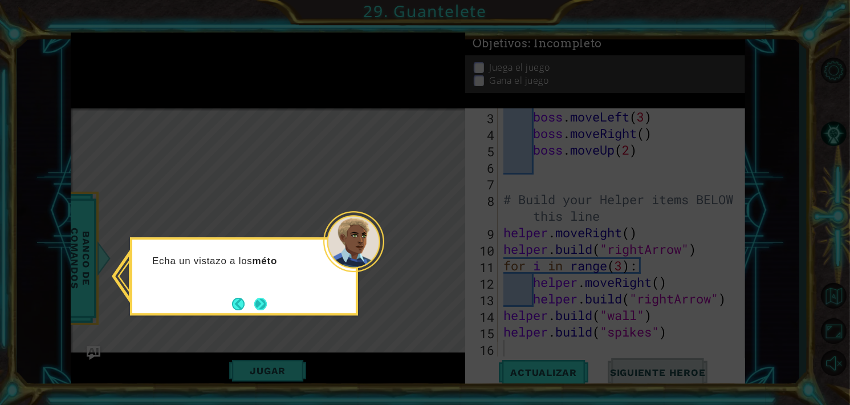
click at [257, 303] on button "Next" at bounding box center [260, 304] width 13 height 13
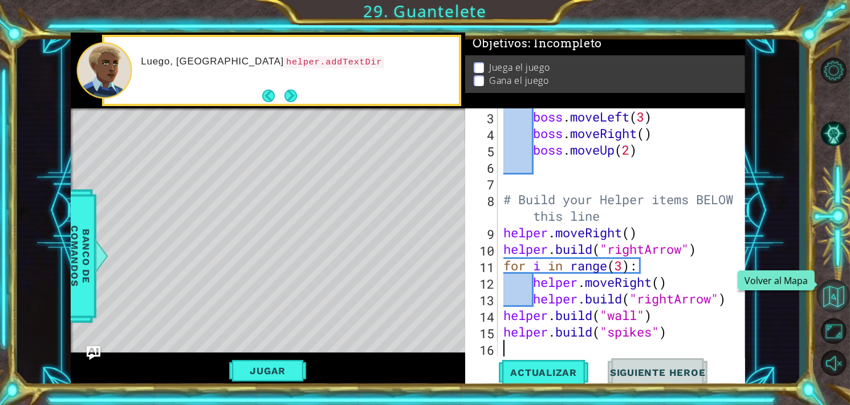
click at [836, 304] on button "Volver al Mapa" at bounding box center [833, 295] width 33 height 33
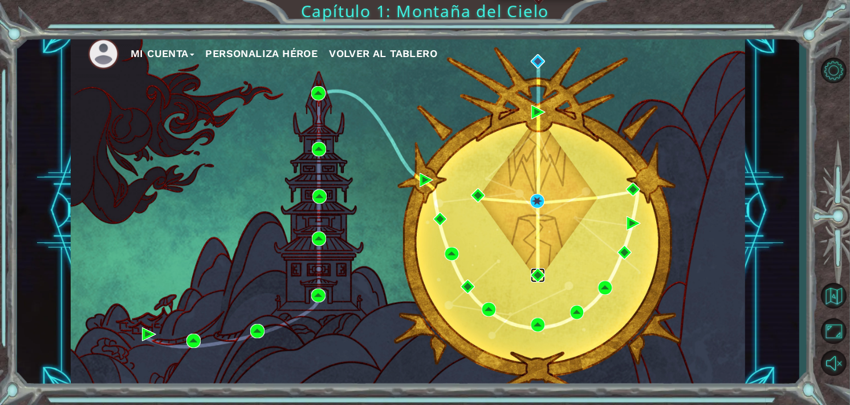
click at [539, 272] on img at bounding box center [538, 275] width 14 height 14
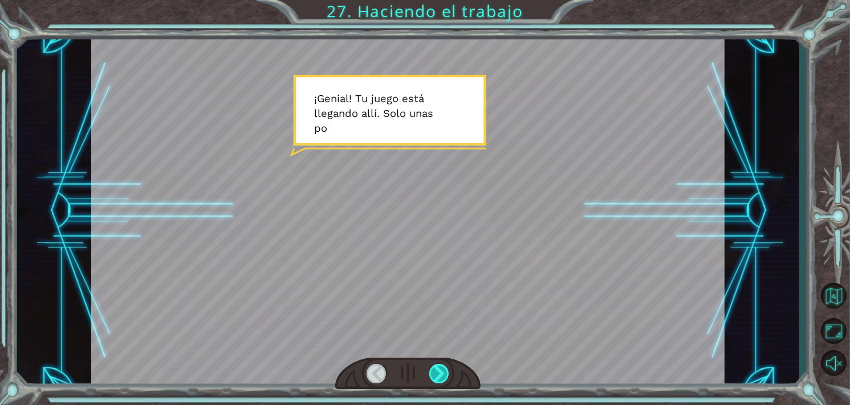
click at [440, 370] on div at bounding box center [439, 373] width 20 height 19
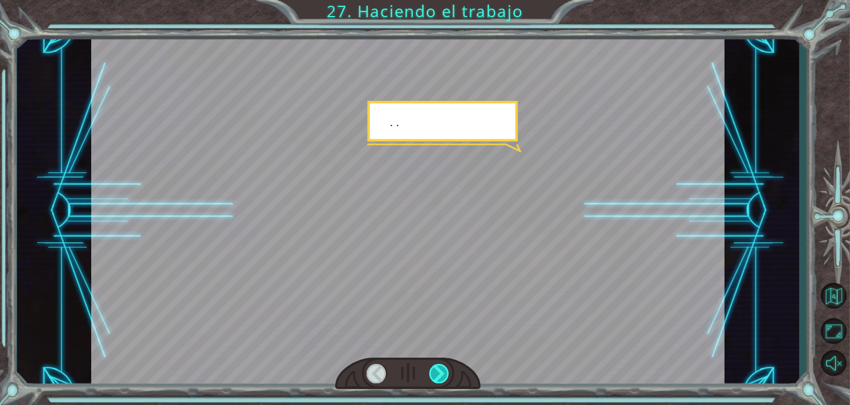
click at [440, 370] on div at bounding box center [439, 373] width 20 height 19
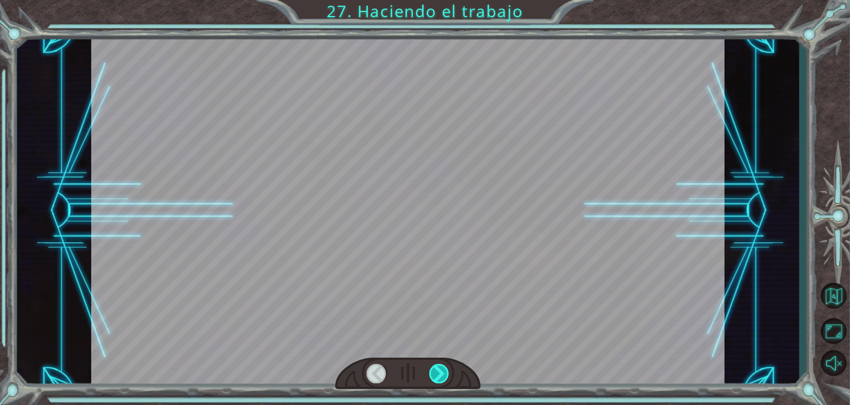
click at [440, 370] on div at bounding box center [439, 373] width 20 height 19
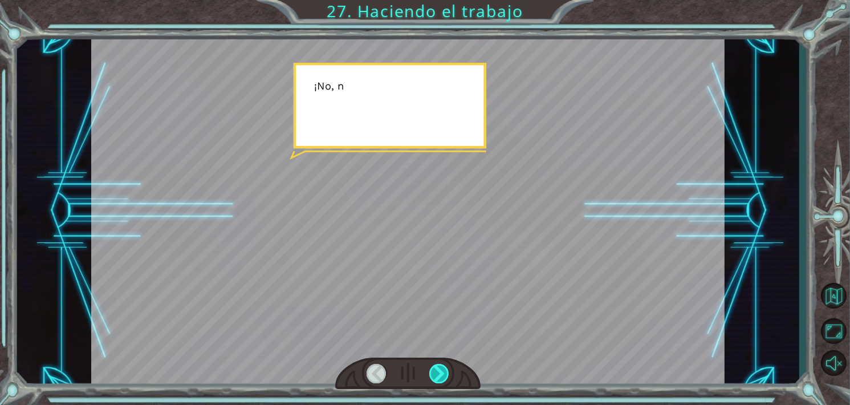
click at [440, 370] on div at bounding box center [439, 373] width 20 height 19
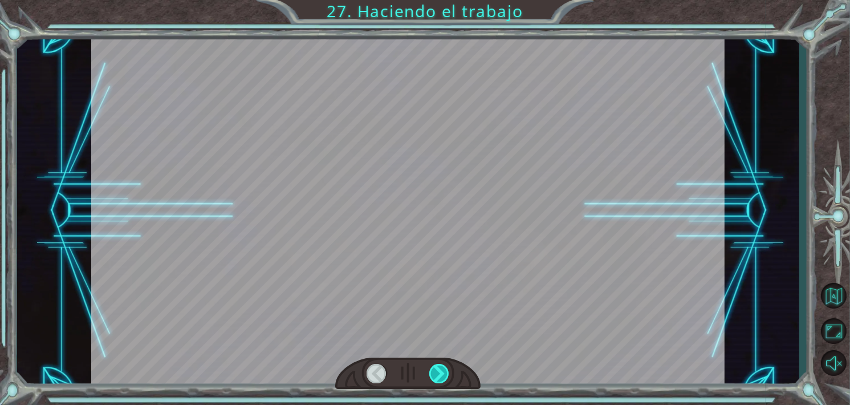
click at [440, 370] on div at bounding box center [439, 373] width 20 height 19
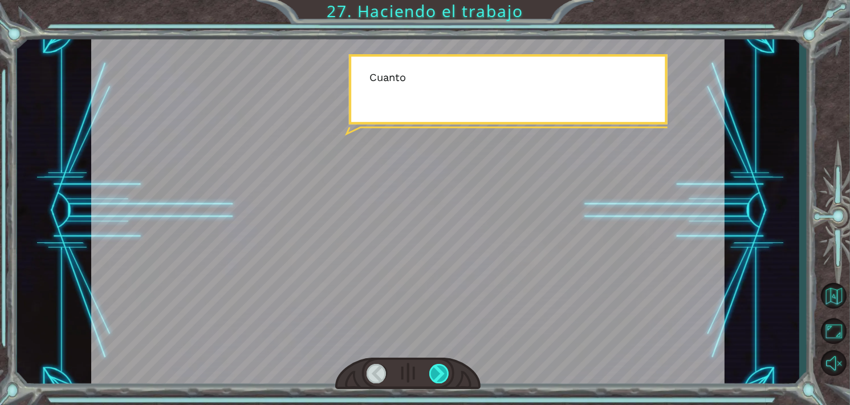
click at [440, 370] on div at bounding box center [439, 373] width 20 height 19
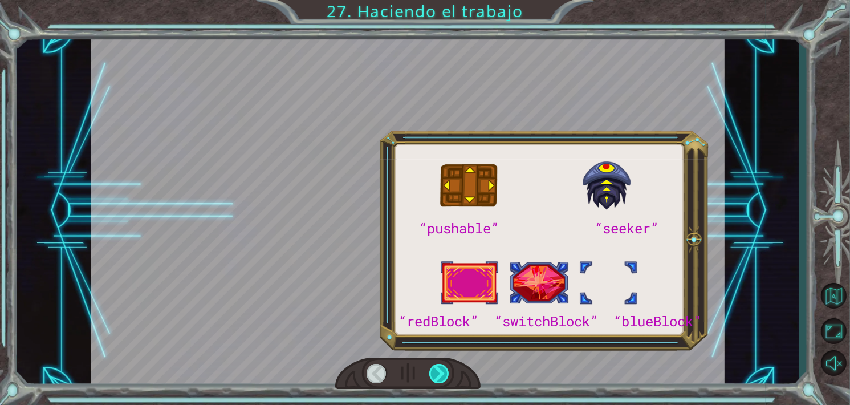
click at [440, 370] on div at bounding box center [439, 373] width 20 height 19
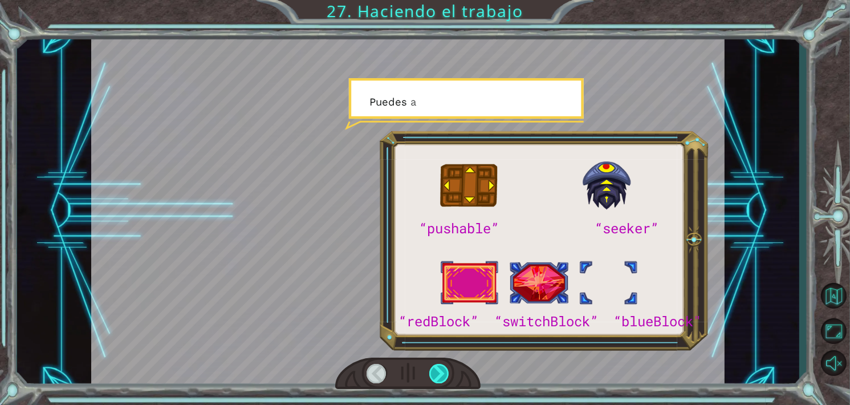
click at [440, 370] on div at bounding box center [439, 373] width 20 height 19
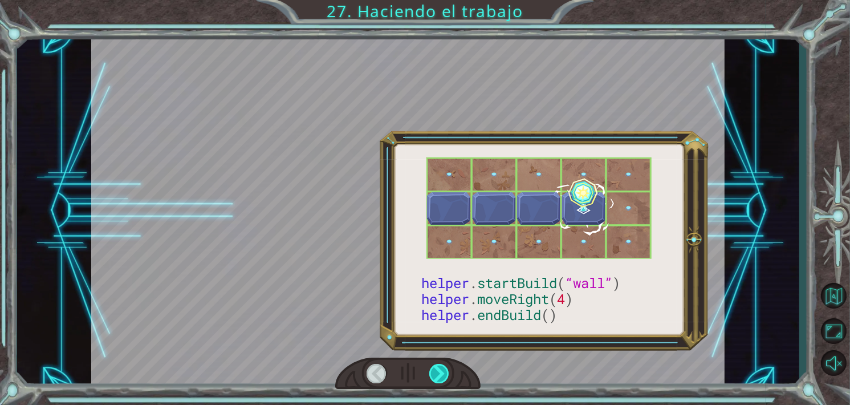
click at [440, 370] on div at bounding box center [439, 373] width 20 height 19
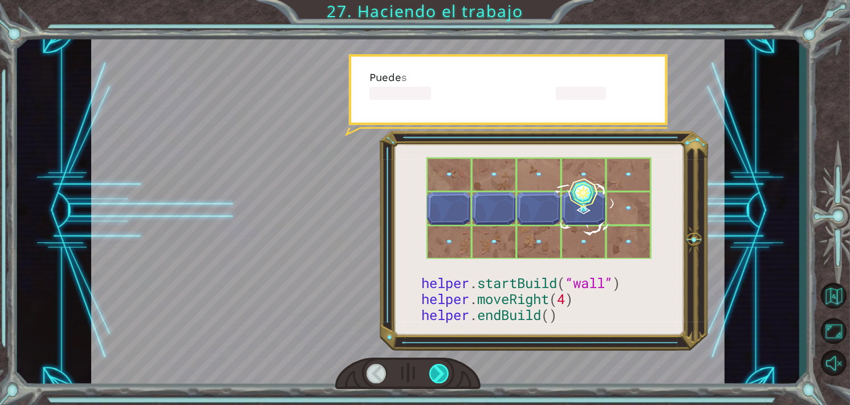
click at [440, 370] on div at bounding box center [439, 373] width 20 height 19
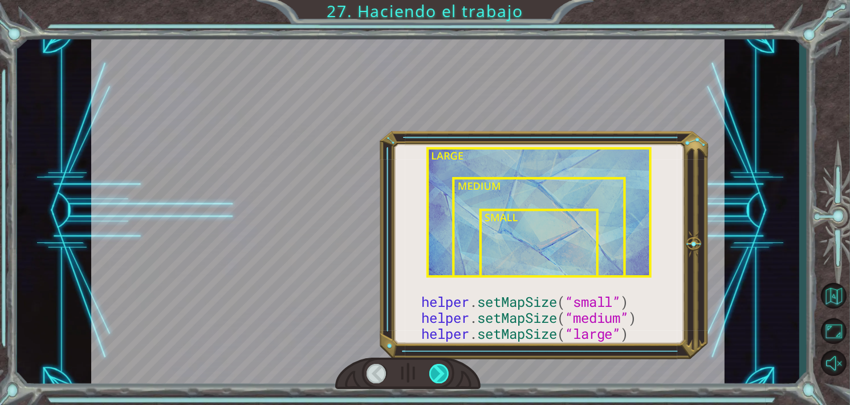
click at [440, 370] on div at bounding box center [439, 373] width 20 height 19
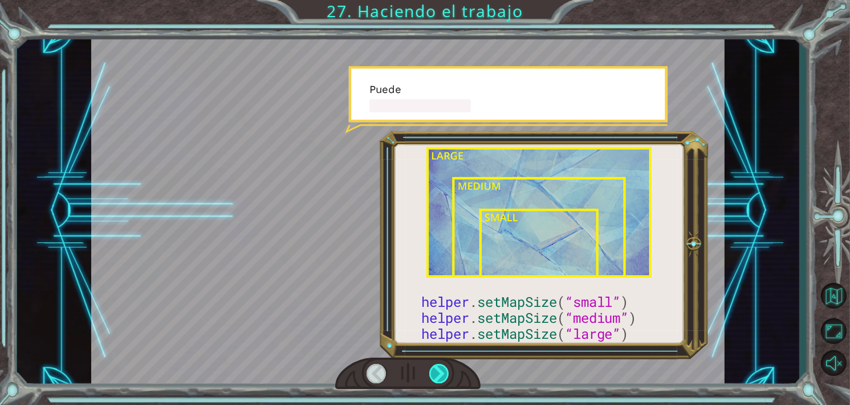
click at [440, 370] on div at bounding box center [439, 373] width 20 height 19
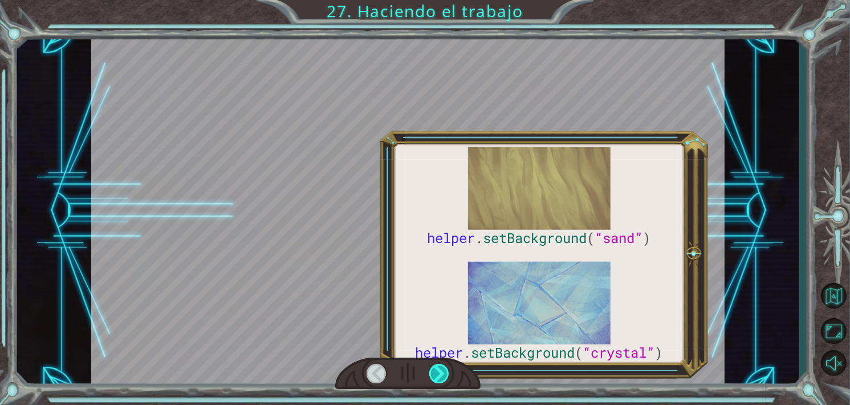
click at [440, 370] on div at bounding box center [439, 373] width 20 height 19
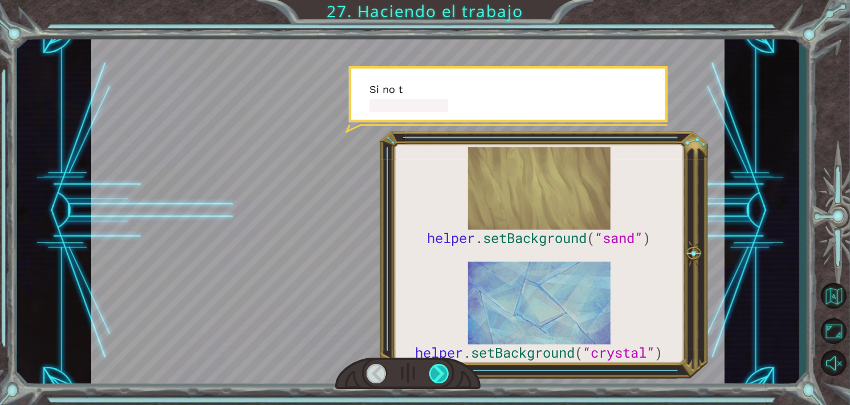
click at [440, 370] on div at bounding box center [439, 373] width 20 height 19
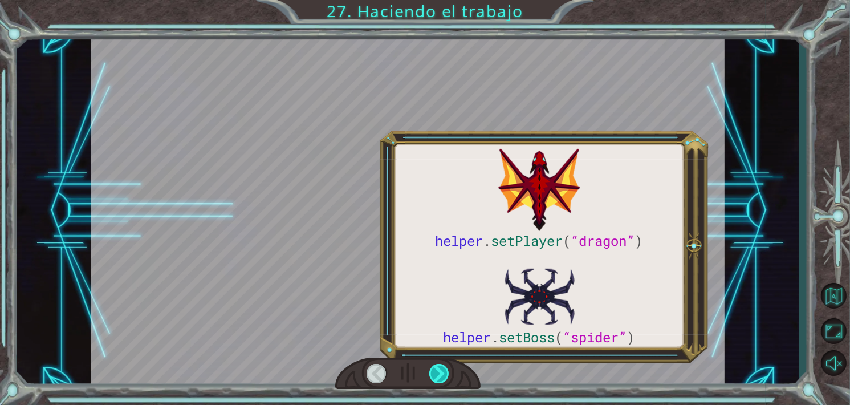
click at [440, 370] on div at bounding box center [439, 373] width 20 height 19
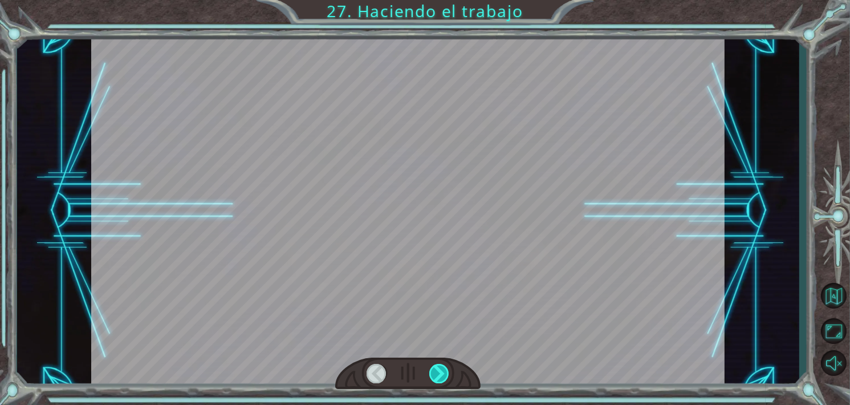
click at [440, 370] on div at bounding box center [439, 373] width 20 height 19
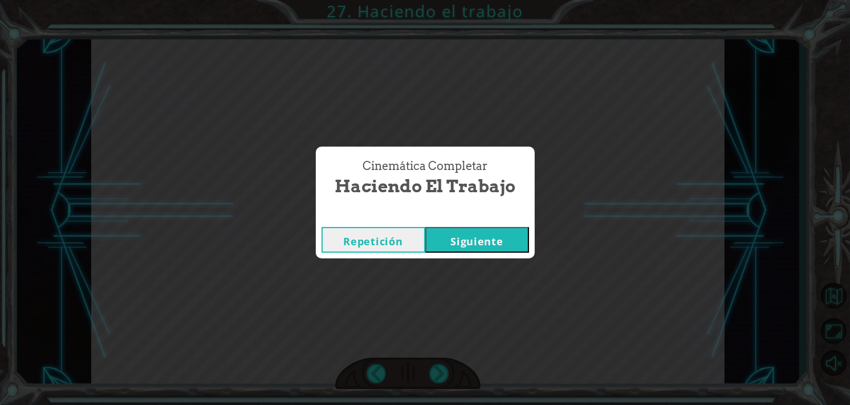
click at [487, 249] on button "Siguiente" at bounding box center [477, 240] width 104 height 26
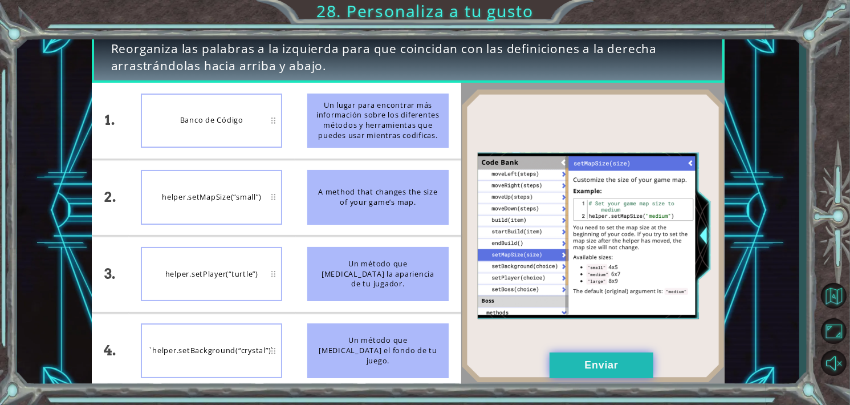
click at [584, 361] on button "Enviar" at bounding box center [602, 365] width 104 height 26
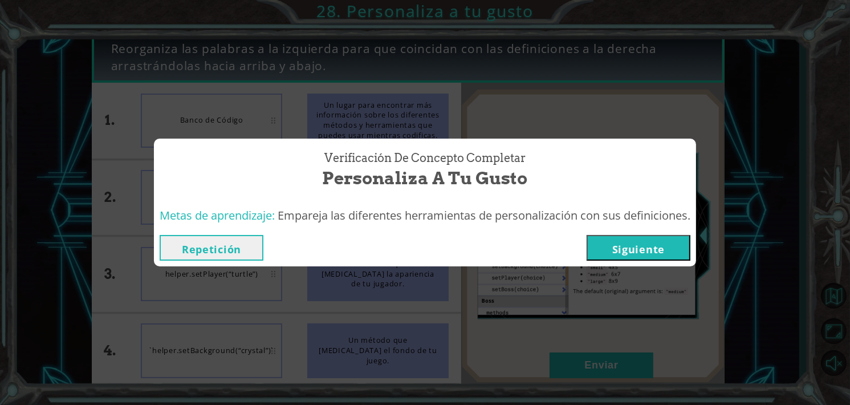
click at [231, 250] on button "Repetición" at bounding box center [212, 248] width 104 height 26
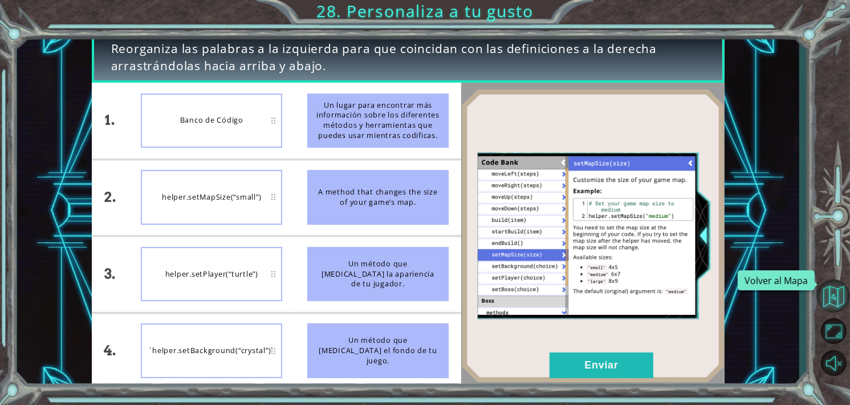
click at [830, 286] on button "Volver al Mapa" at bounding box center [833, 295] width 33 height 33
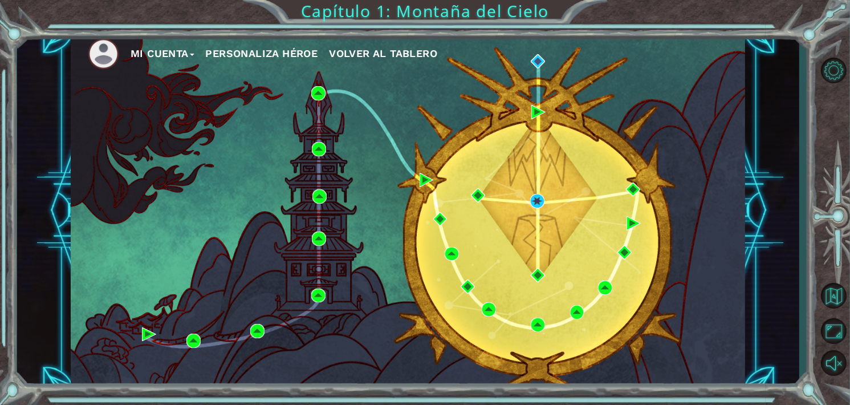
click at [394, 46] on button "Volver al Tablero" at bounding box center [383, 53] width 108 height 17
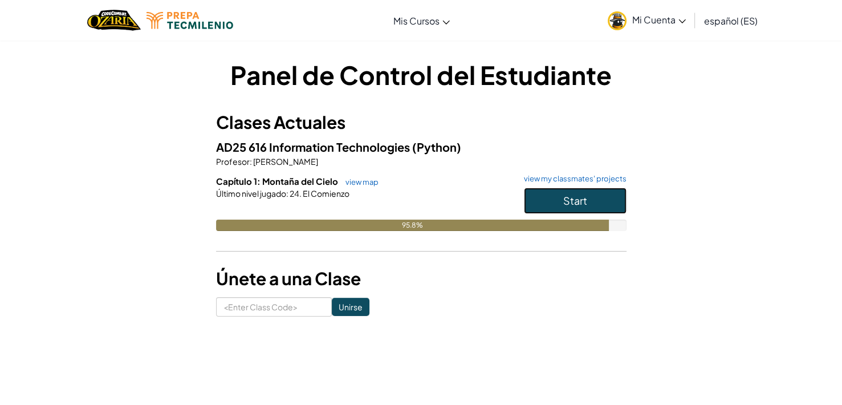
click at [585, 190] on button "Start" at bounding box center [575, 201] width 103 height 26
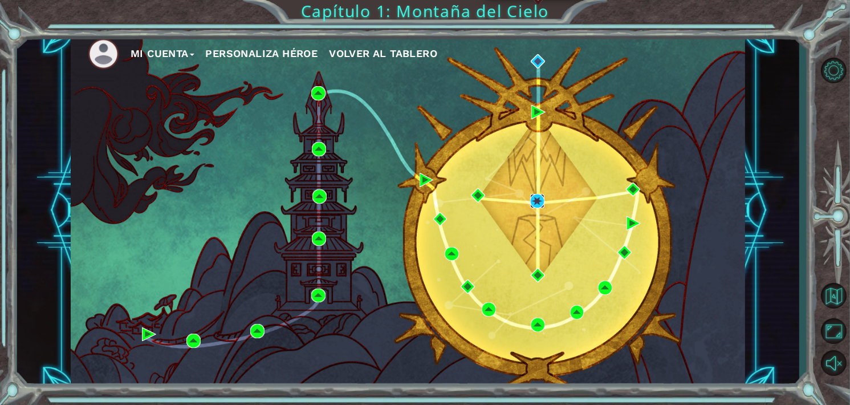
click at [540, 201] on img at bounding box center [537, 201] width 14 height 14
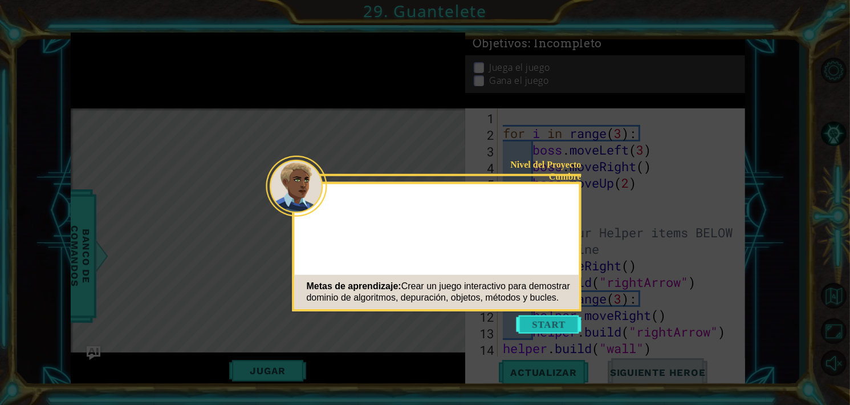
click at [533, 329] on button "Start" at bounding box center [548, 324] width 65 height 18
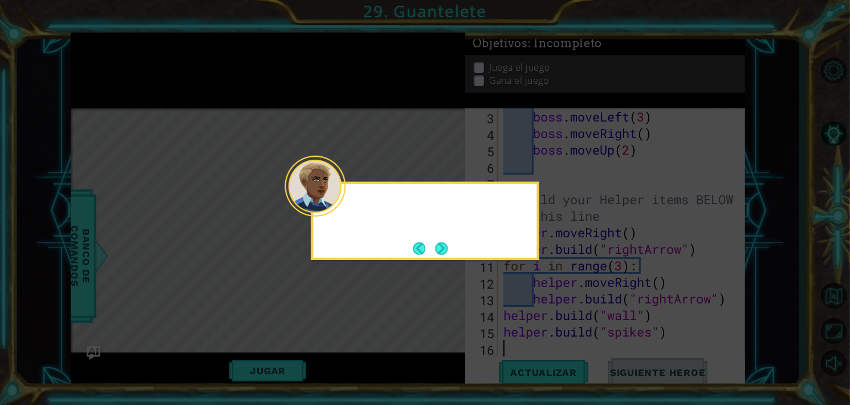
scroll to position [32, 0]
click at [343, 209] on div at bounding box center [315, 186] width 61 height 61
click at [437, 249] on button "Next" at bounding box center [442, 248] width 13 height 13
click at [436, 245] on button "Next" at bounding box center [441, 248] width 13 height 13
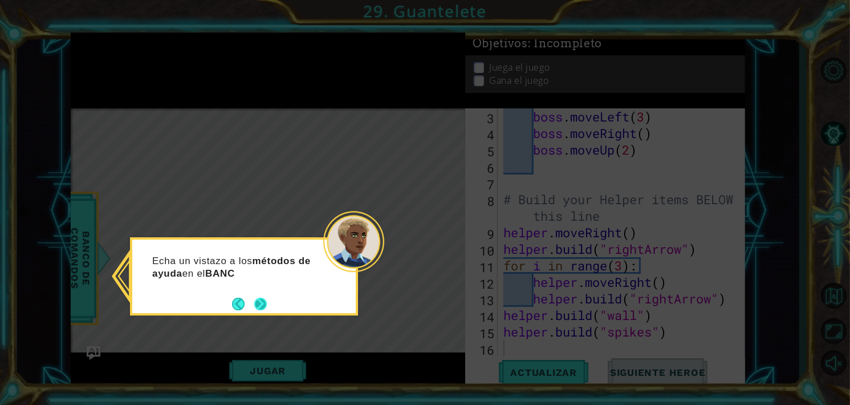
click at [261, 302] on button "Next" at bounding box center [260, 304] width 13 height 13
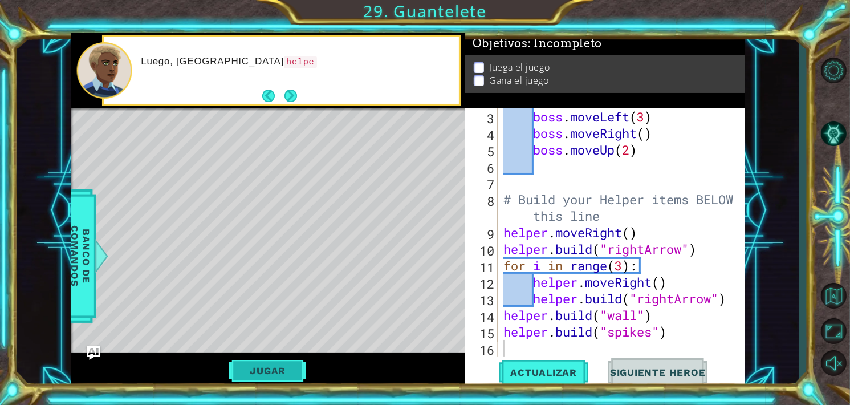
click at [272, 369] on button "Jugar" at bounding box center [267, 371] width 77 height 22
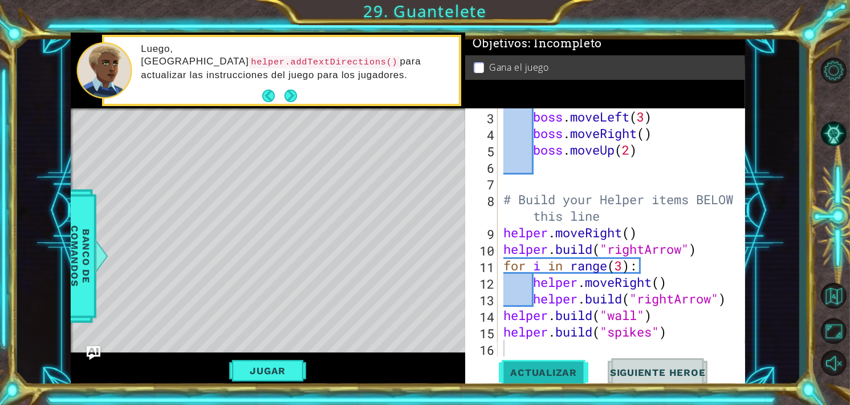
click at [515, 371] on span "Actualizar" at bounding box center [544, 372] width 90 height 11
click at [294, 363] on button "Jugar" at bounding box center [267, 371] width 77 height 22
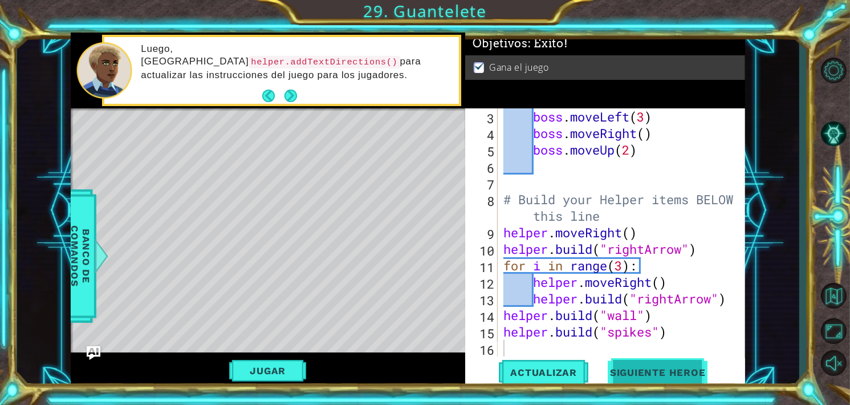
click at [651, 373] on span "Siguiente Heroe" at bounding box center [658, 372] width 119 height 11
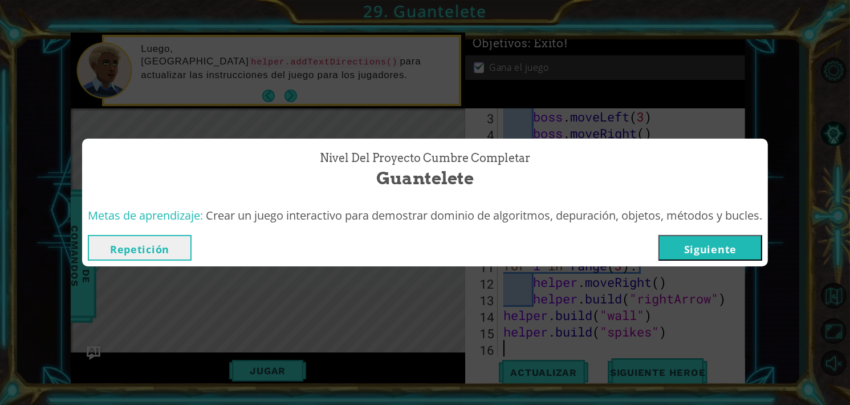
click at [737, 244] on button "Siguiente" at bounding box center [710, 248] width 104 height 26
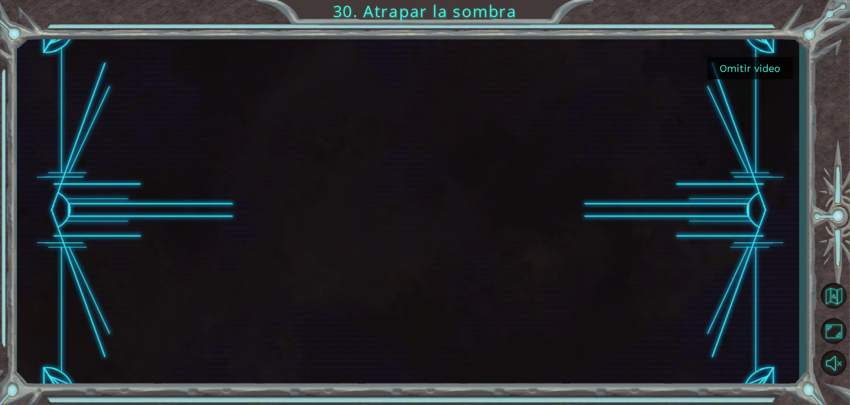
click at [768, 64] on button "Omitir video" at bounding box center [750, 68] width 86 height 22
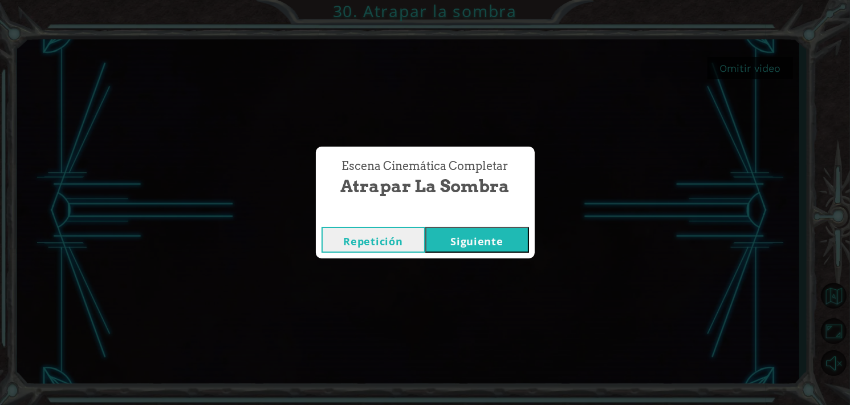
click at [625, 242] on div "Escena Cinemática Completar Atrapar la sombra Repetición [GEOGRAPHIC_DATA]" at bounding box center [425, 202] width 850 height 405
click at [401, 243] on button "Repetición" at bounding box center [374, 240] width 104 height 26
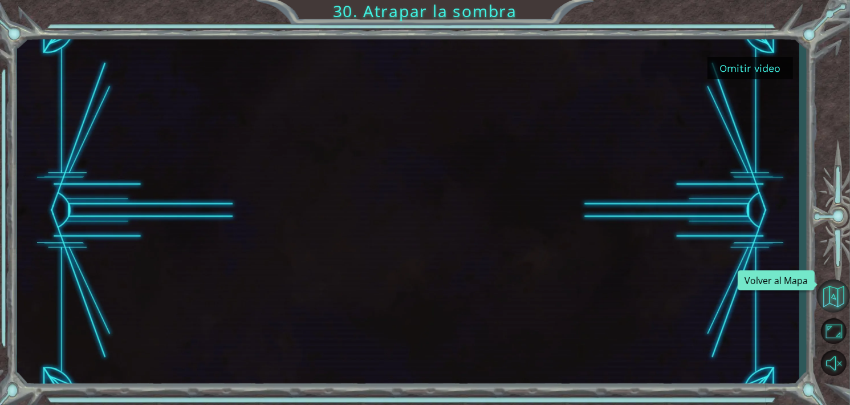
click at [829, 293] on button "Volver al Mapa" at bounding box center [833, 295] width 33 height 33
